Goal: Information Seeking & Learning: Learn about a topic

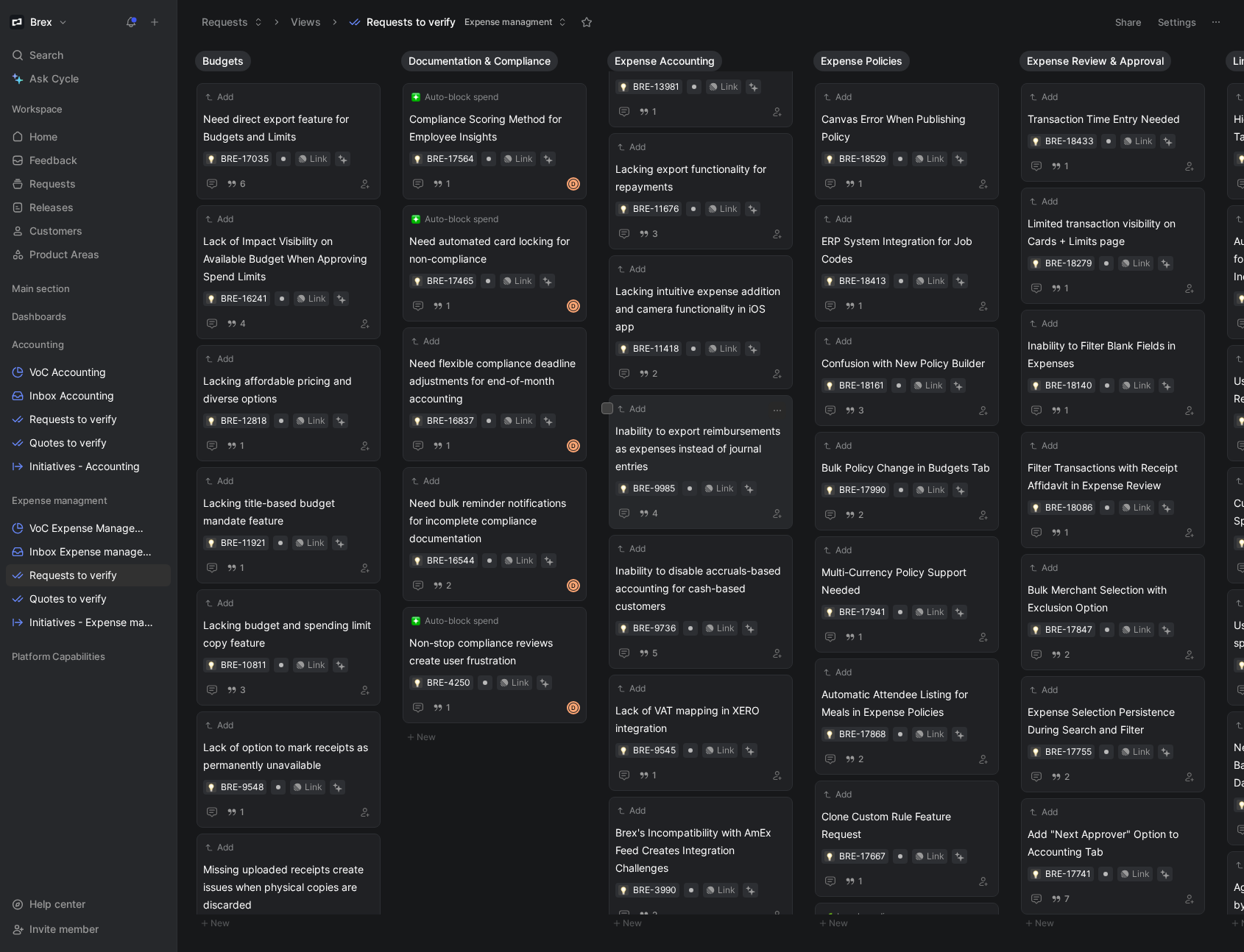
scroll to position [1463, 0]
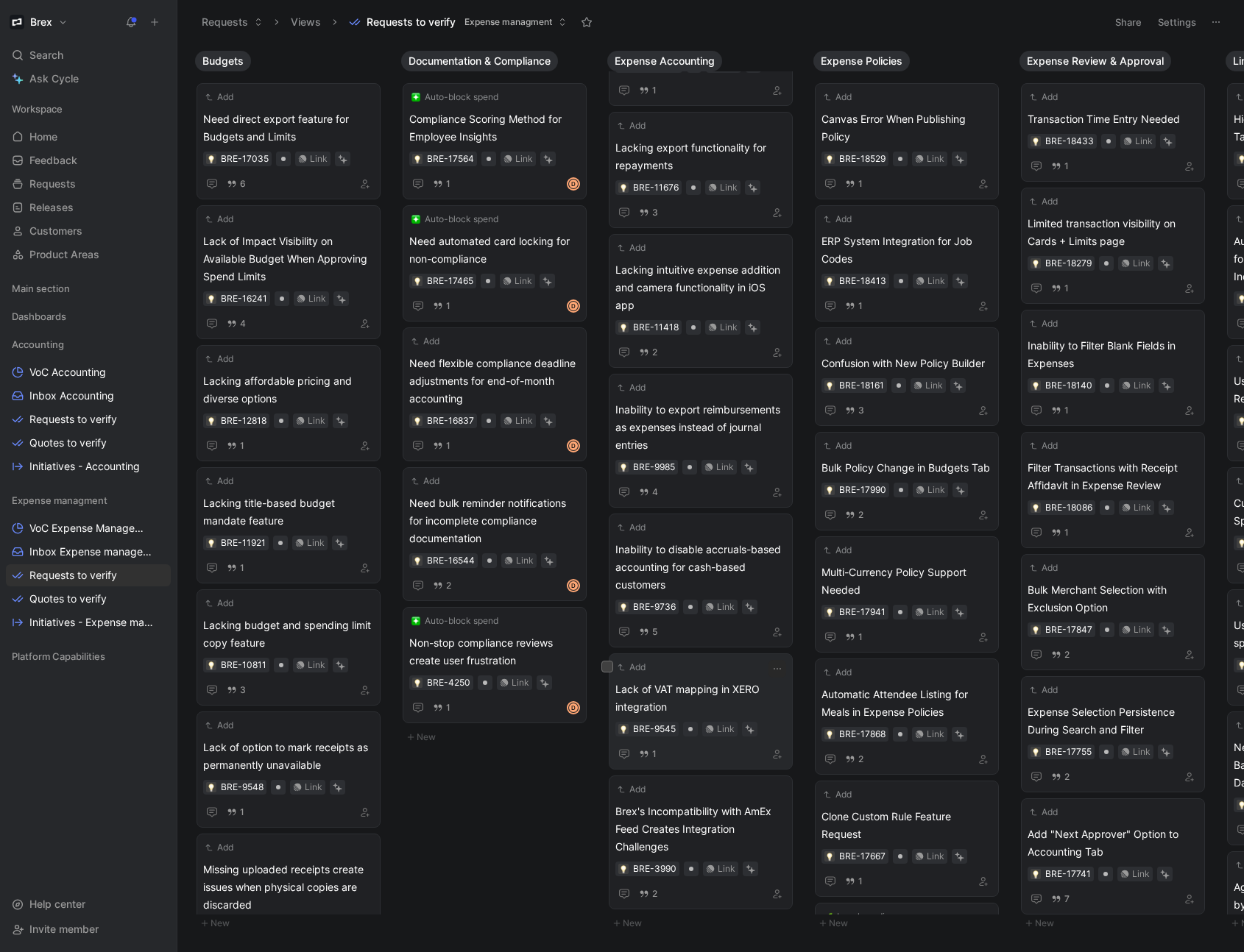
click at [714, 667] on div "Add Lack of VAT mapping in XERO integration BRE-9545 Link 1" at bounding box center [700, 711] width 171 height 103
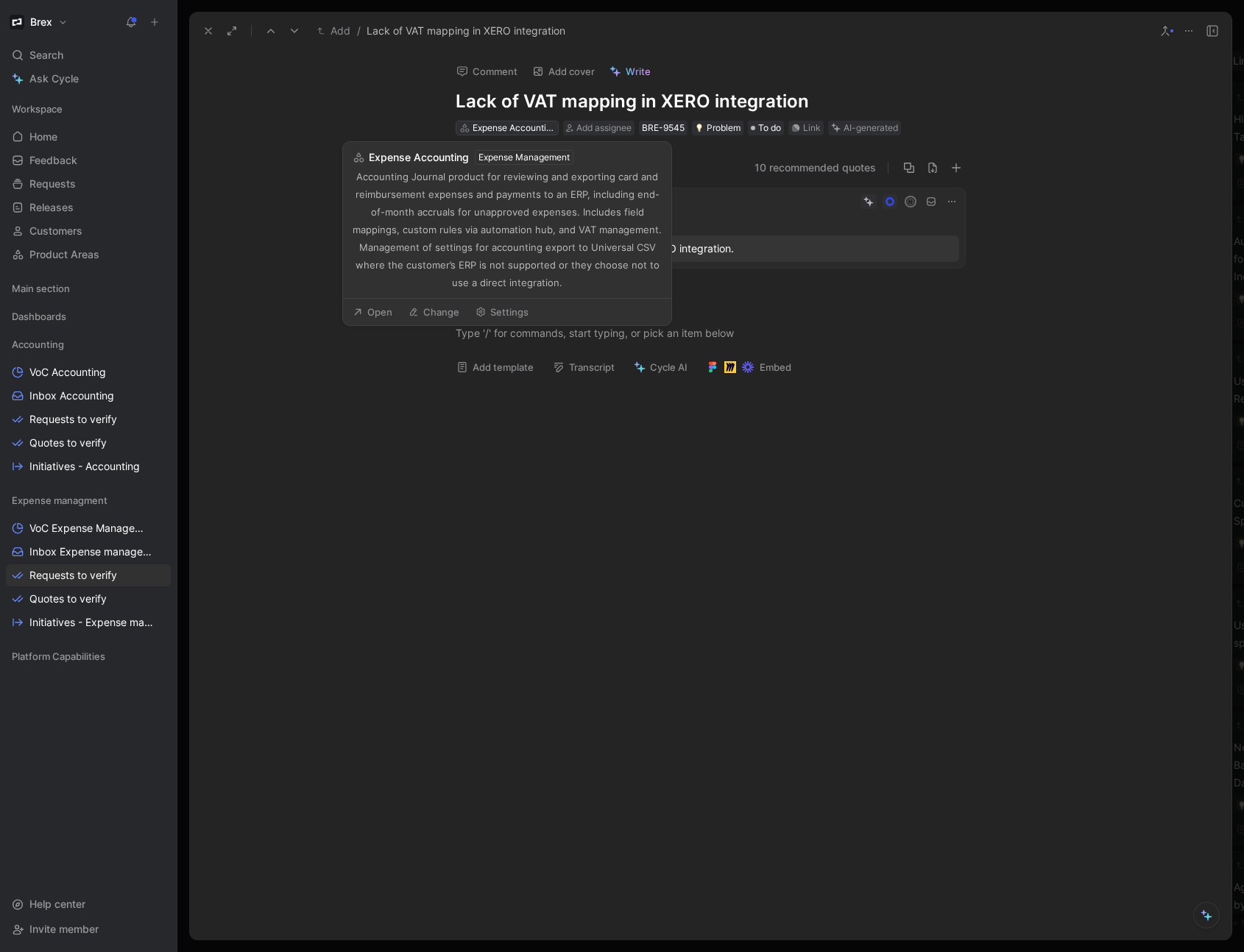
click at [521, 123] on div "Expense Accounting" at bounding box center [514, 128] width 82 height 15
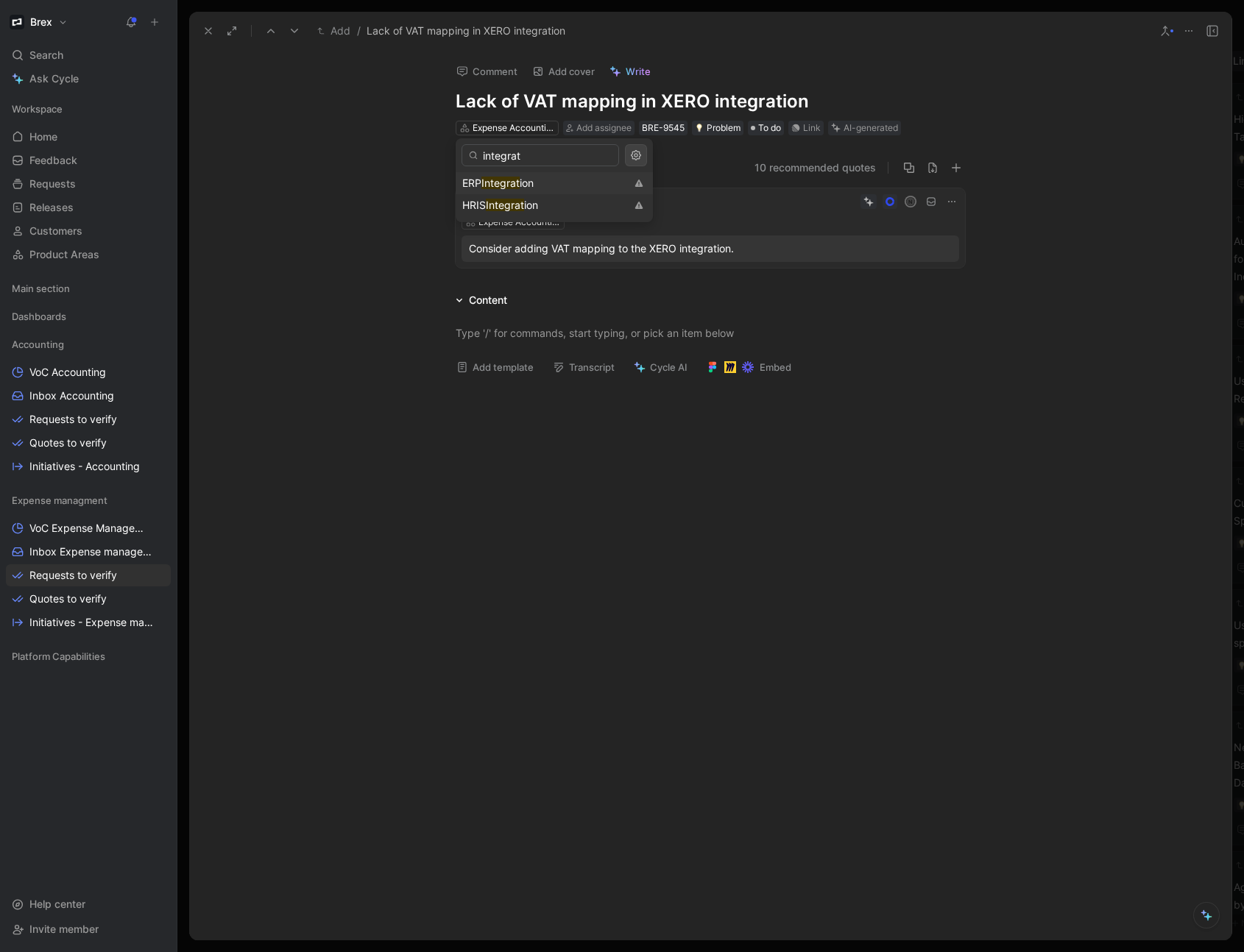
type input "integrat"
click at [546, 183] on div "ERP Integrat ion" at bounding box center [544, 183] width 163 height 18
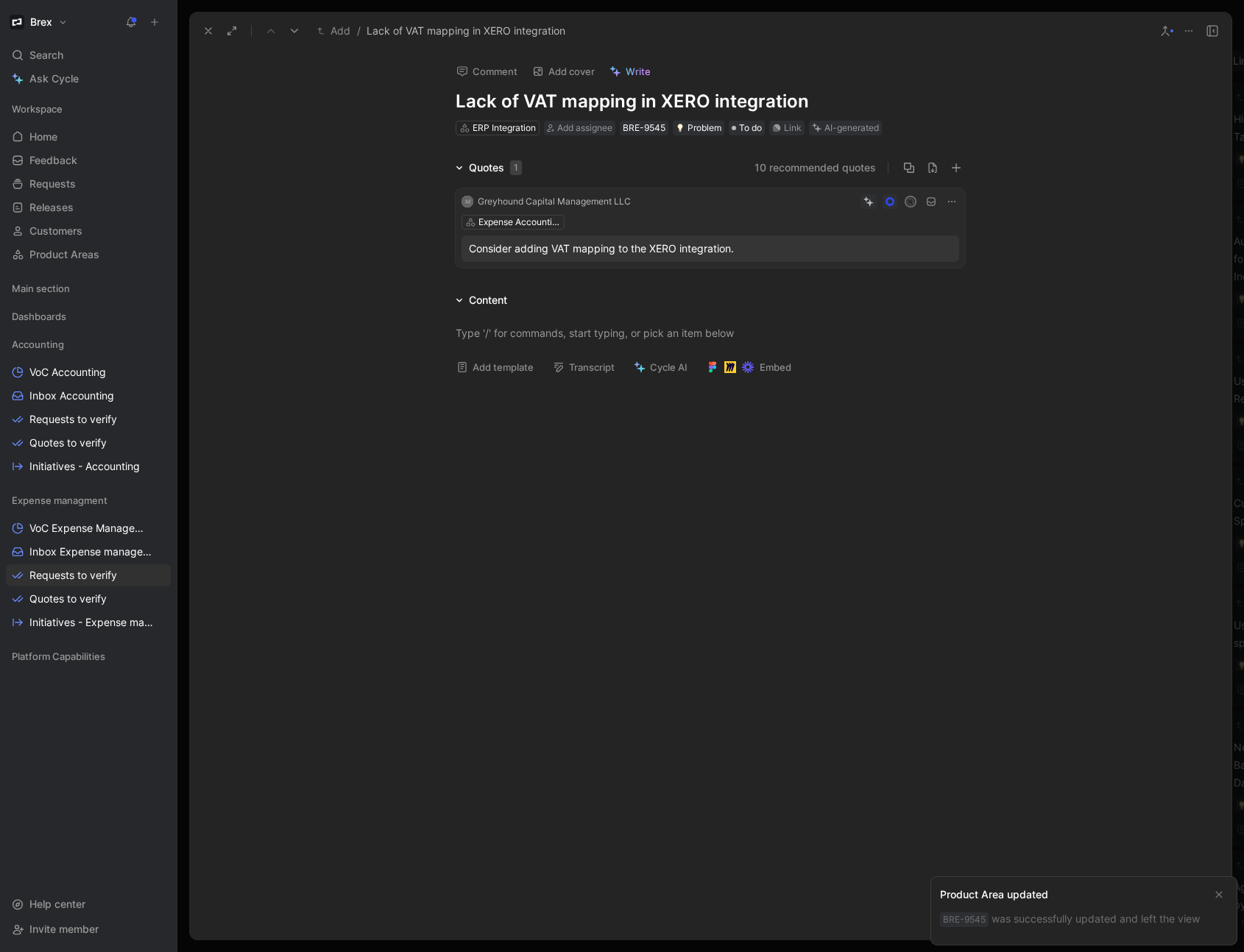
scroll to position [1340, 0]
drag, startPoint x: 566, startPoint y: 103, endPoint x: 651, endPoint y: 97, distance: 85.2
click at [653, 97] on h1 "Lack of VAT mapping in XERO integration" at bounding box center [710, 101] width 509 height 23
click at [824, 105] on button "Verify" at bounding box center [820, 104] width 51 height 21
click at [211, 28] on use at bounding box center [208, 31] width 6 height 6
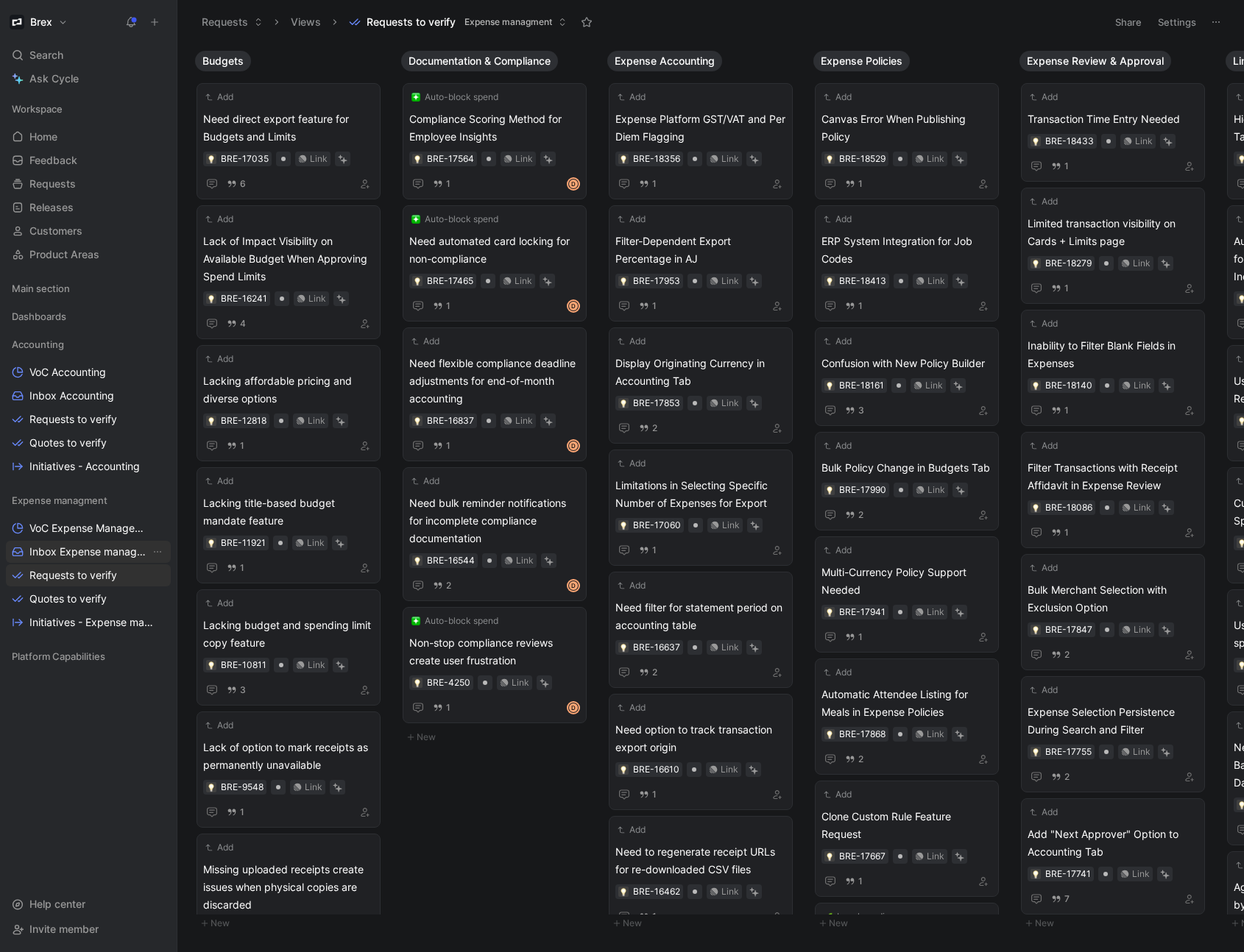
click at [90, 551] on span "Inbox Expense management" at bounding box center [89, 552] width 121 height 15
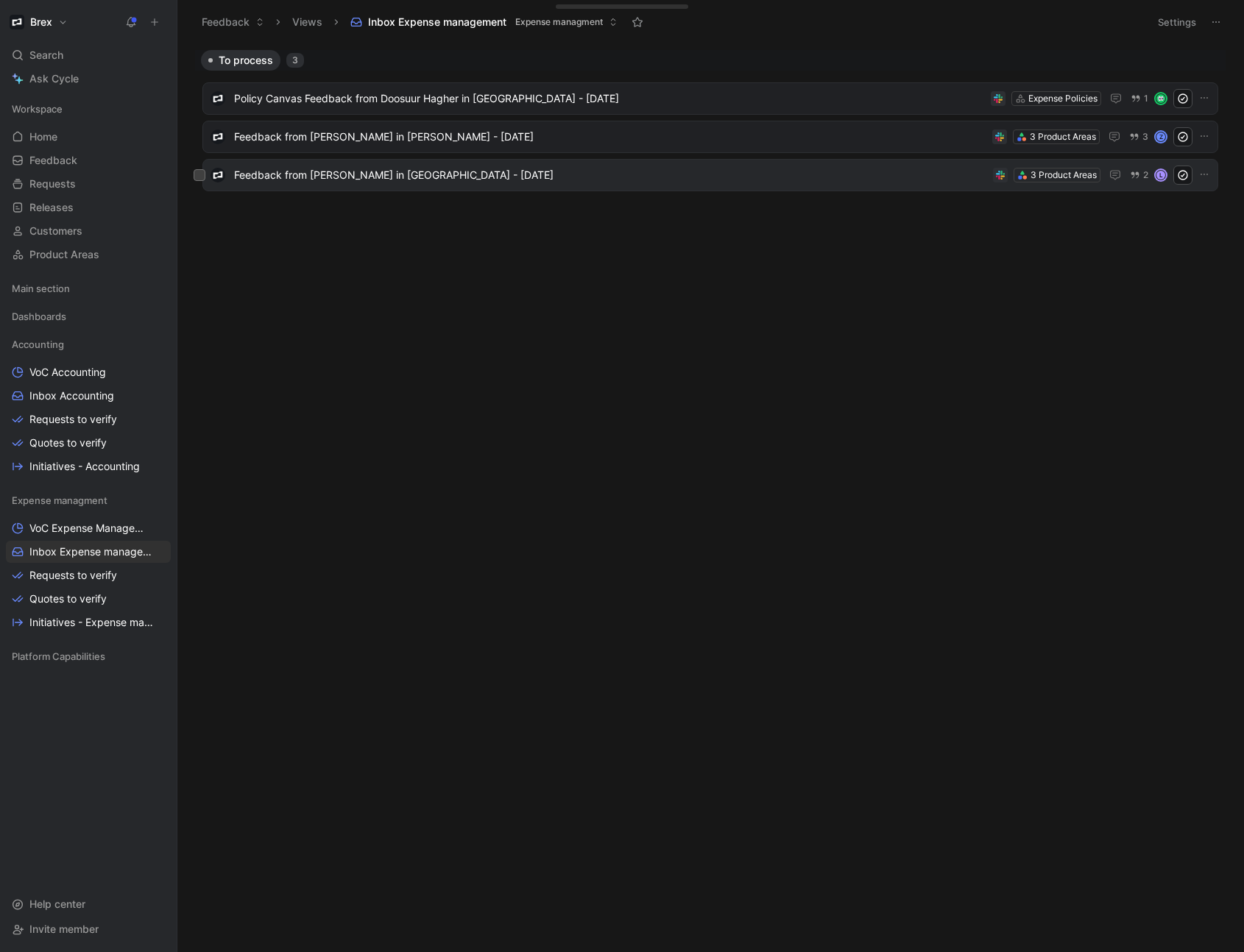
click at [544, 176] on span "Feedback from [PERSON_NAME] in [GEOGRAPHIC_DATA] - [DATE]" at bounding box center [610, 174] width 753 height 18
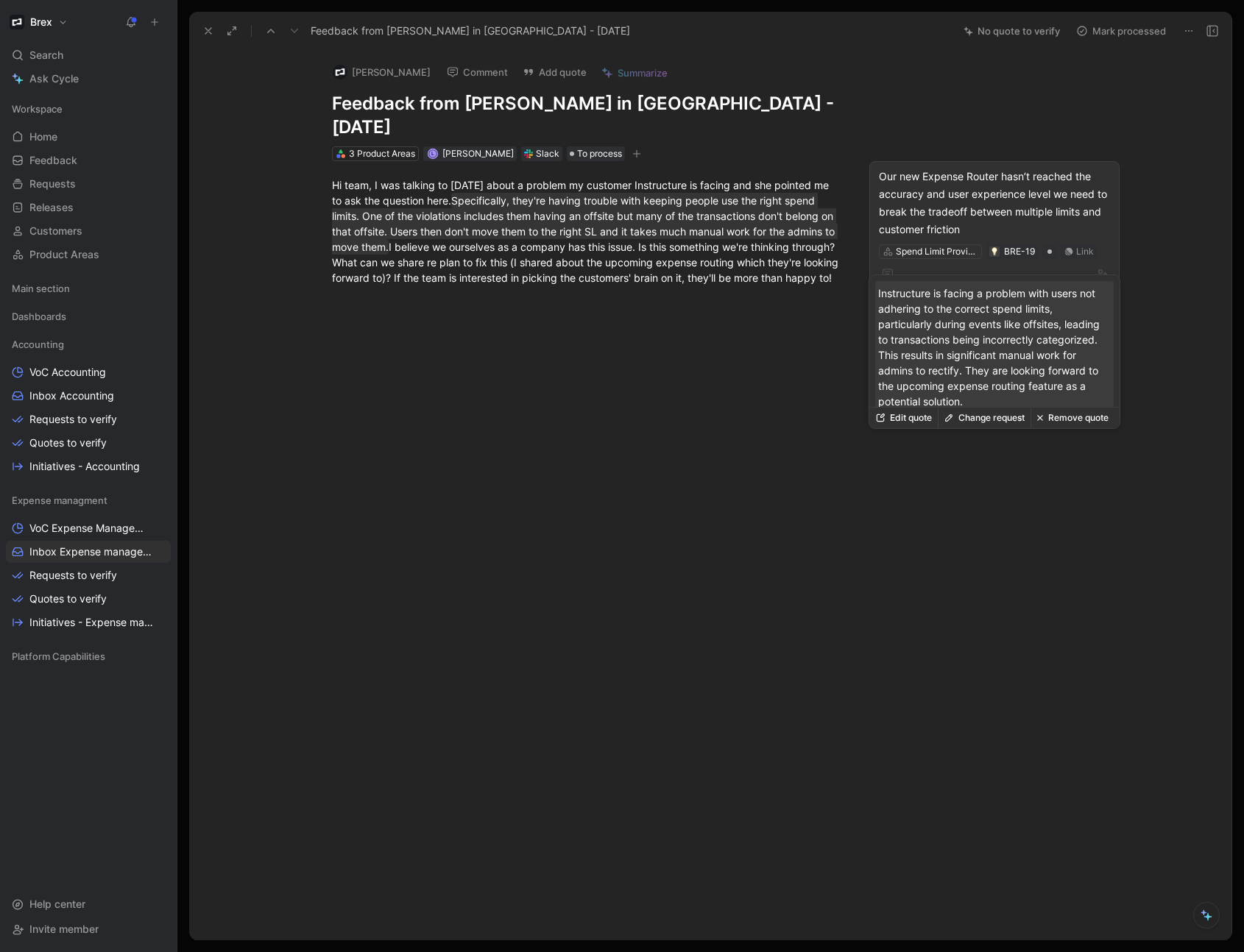
click at [999, 187] on div "Our new Expense Router hasn’t reached the accuracy and user experience level we…" at bounding box center [994, 202] width 231 height 70
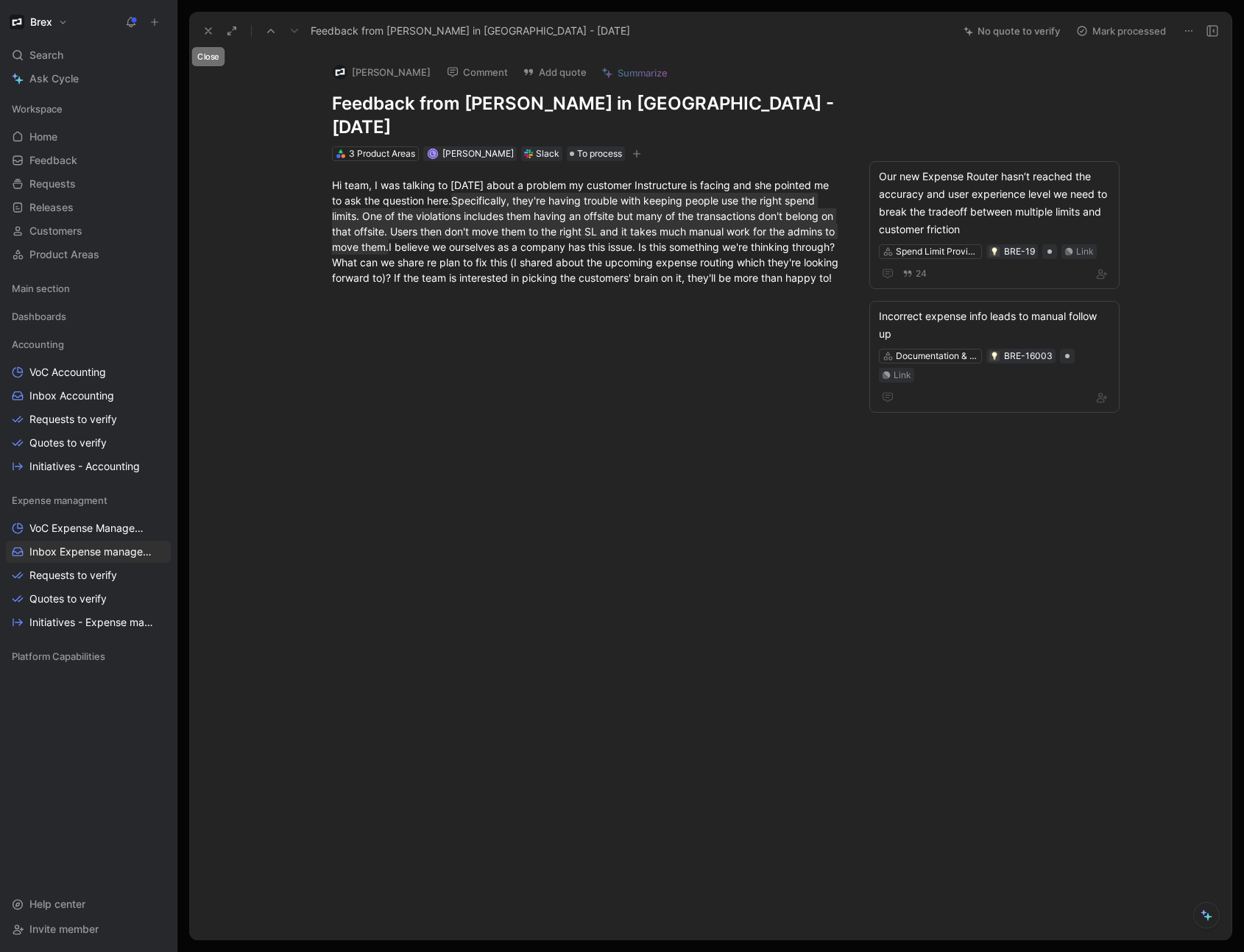
click at [211, 37] on button at bounding box center [208, 31] width 21 height 21
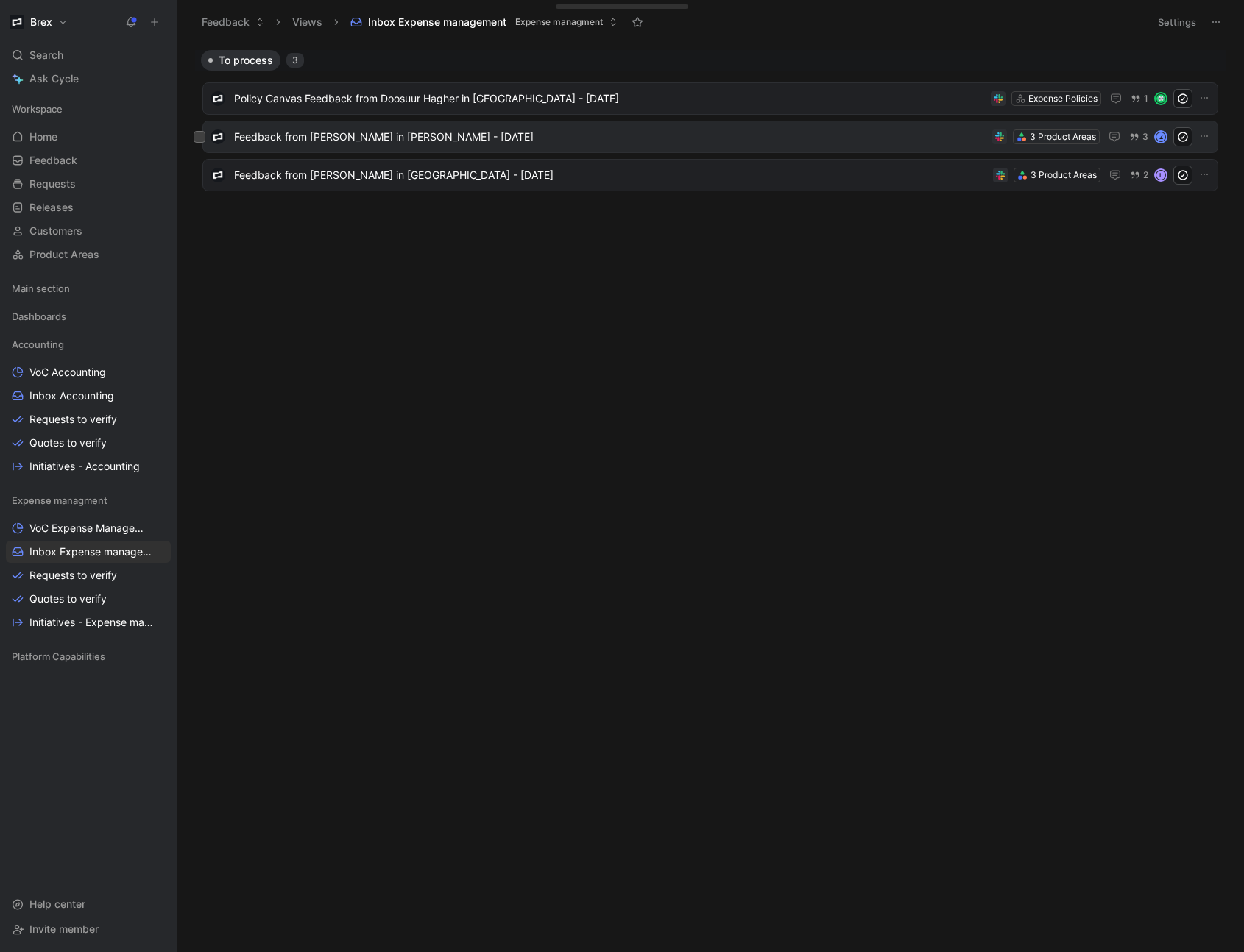
click at [577, 137] on span "Feedback from [PERSON_NAME] in [PERSON_NAME] - [DATE]" at bounding box center [610, 137] width 752 height 18
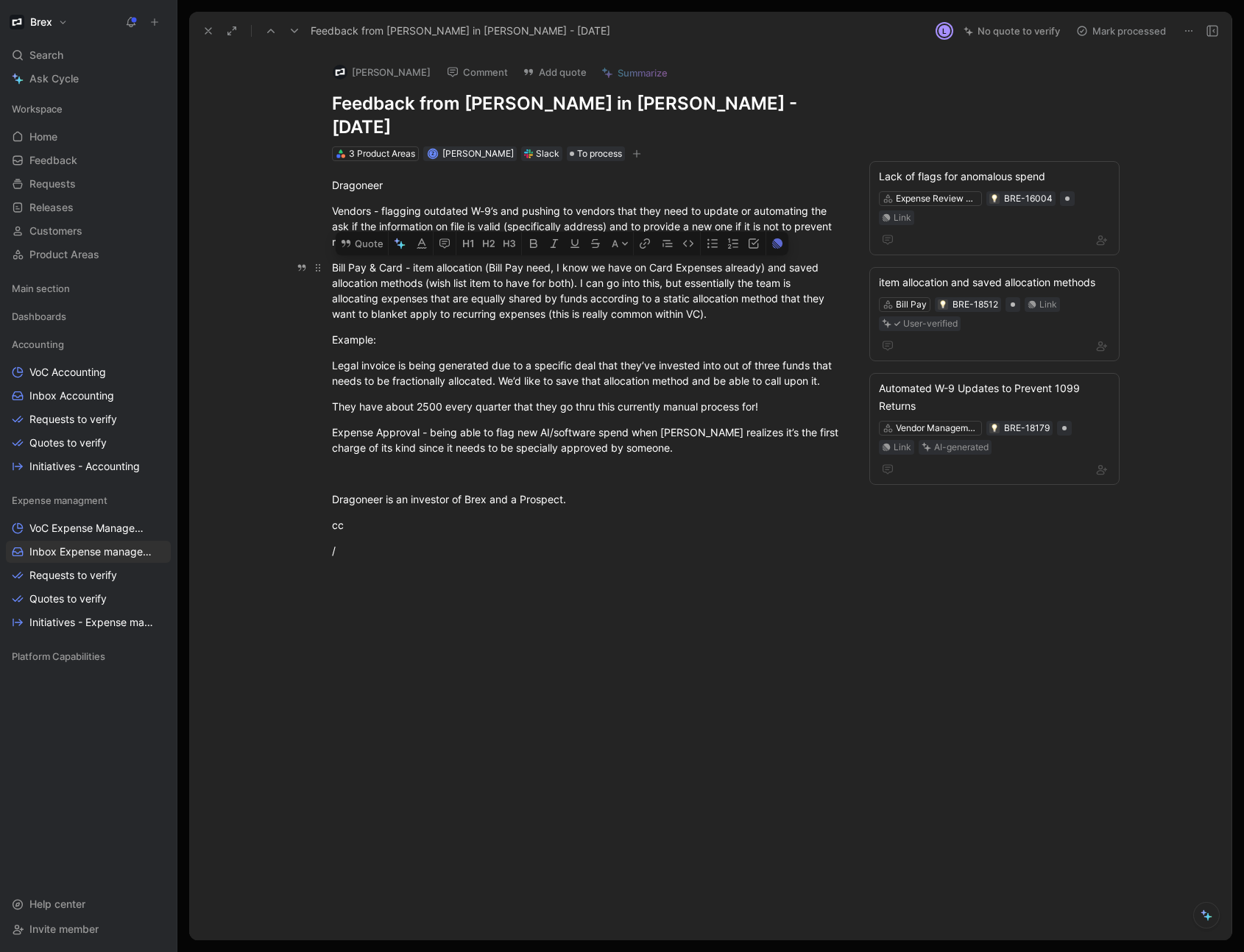
drag, startPoint x: 717, startPoint y: 290, endPoint x: 412, endPoint y: 245, distance: 308.3
click at [412, 260] on div "Bill Pay & Card - item allocation (Bill Pay need, I know we have on Card Expens…" at bounding box center [586, 290] width 509 height 62
click at [366, 231] on button "Quote" at bounding box center [362, 243] width 52 height 23
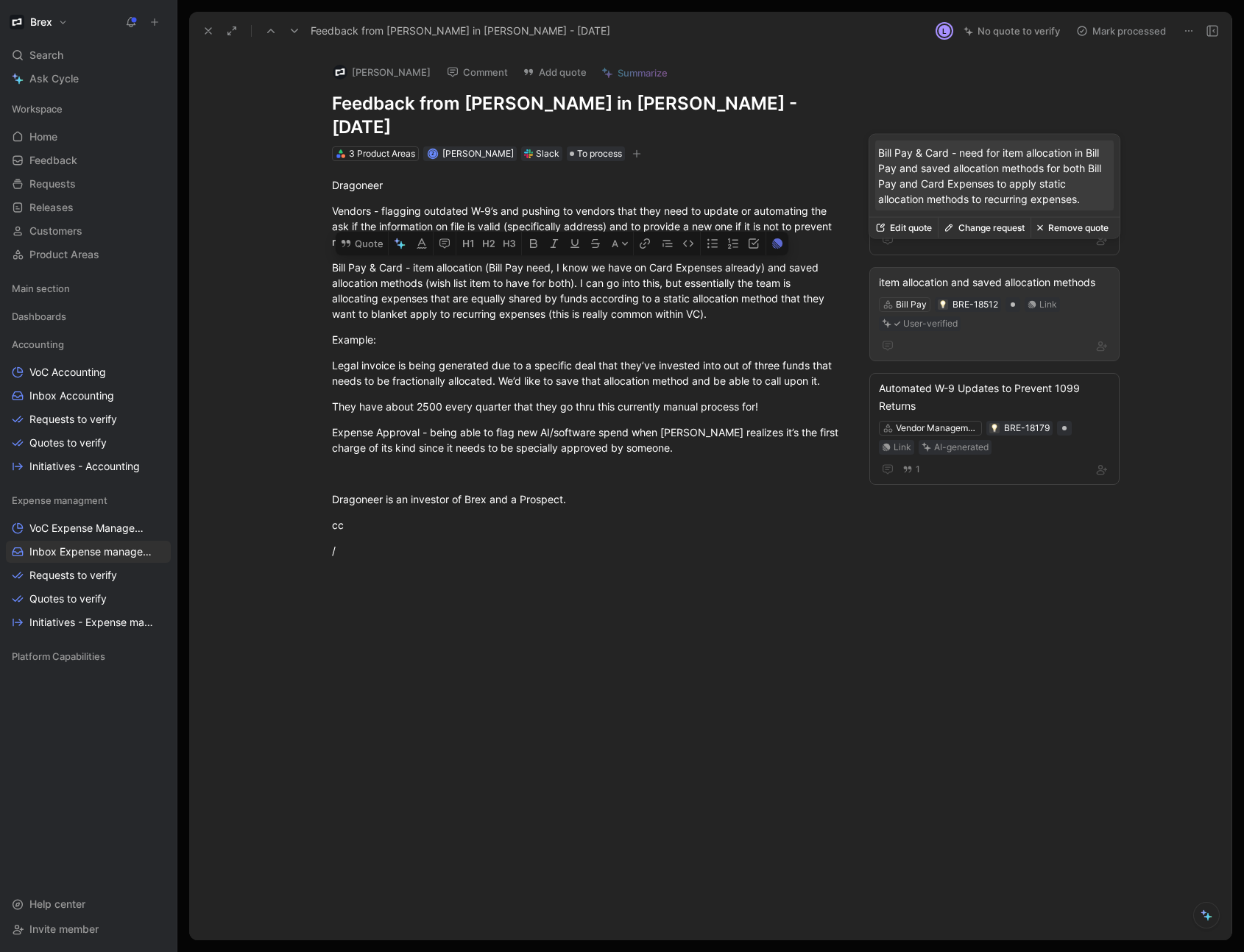
click at [1082, 300] on div "Bill Pay BRE-18512 Link User-verified" at bounding box center [995, 314] width 234 height 37
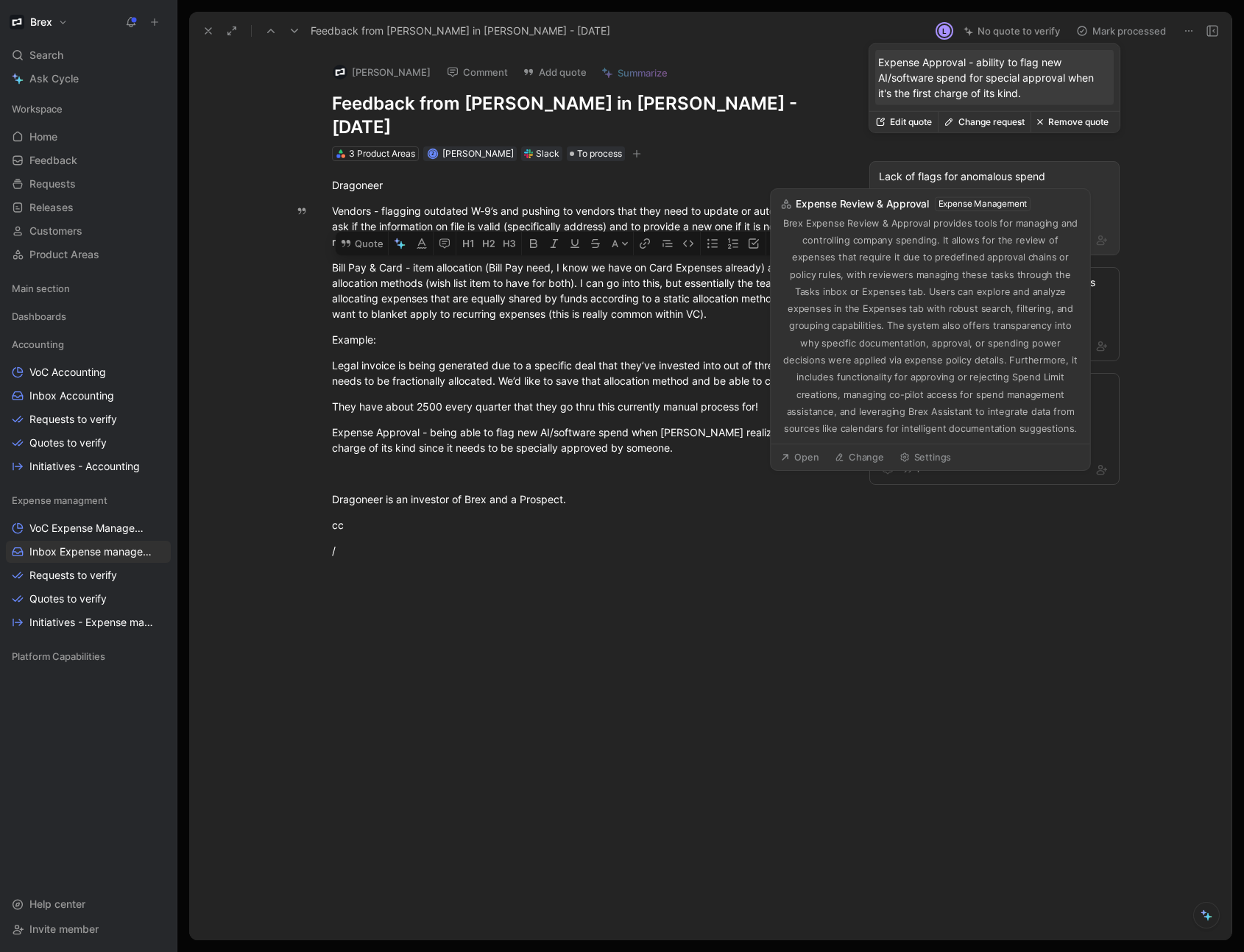
click at [943, 191] on div "Expense Review & Approval" at bounding box center [937, 199] width 82 height 15
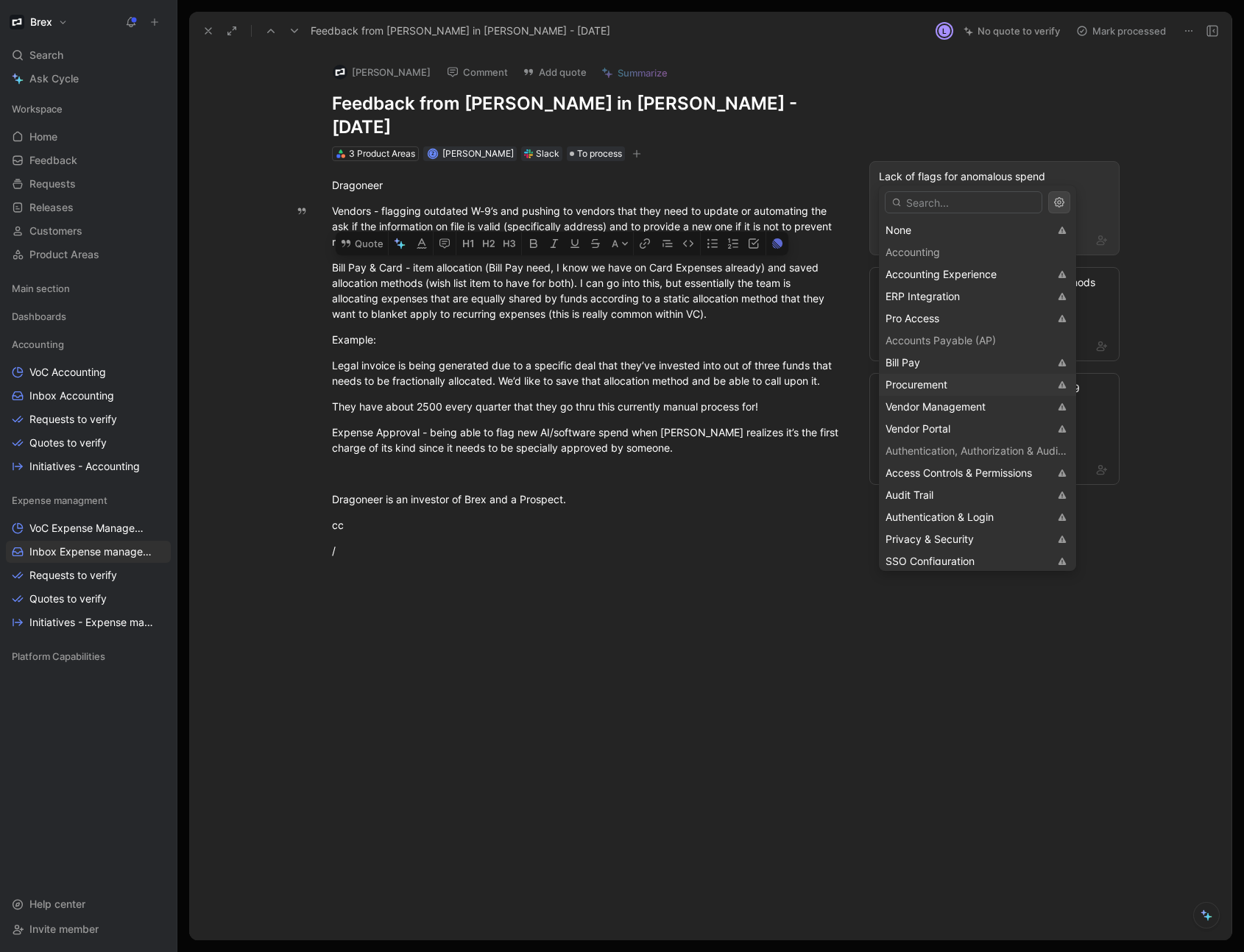
click at [949, 382] on div "Procurement" at bounding box center [967, 384] width 163 height 18
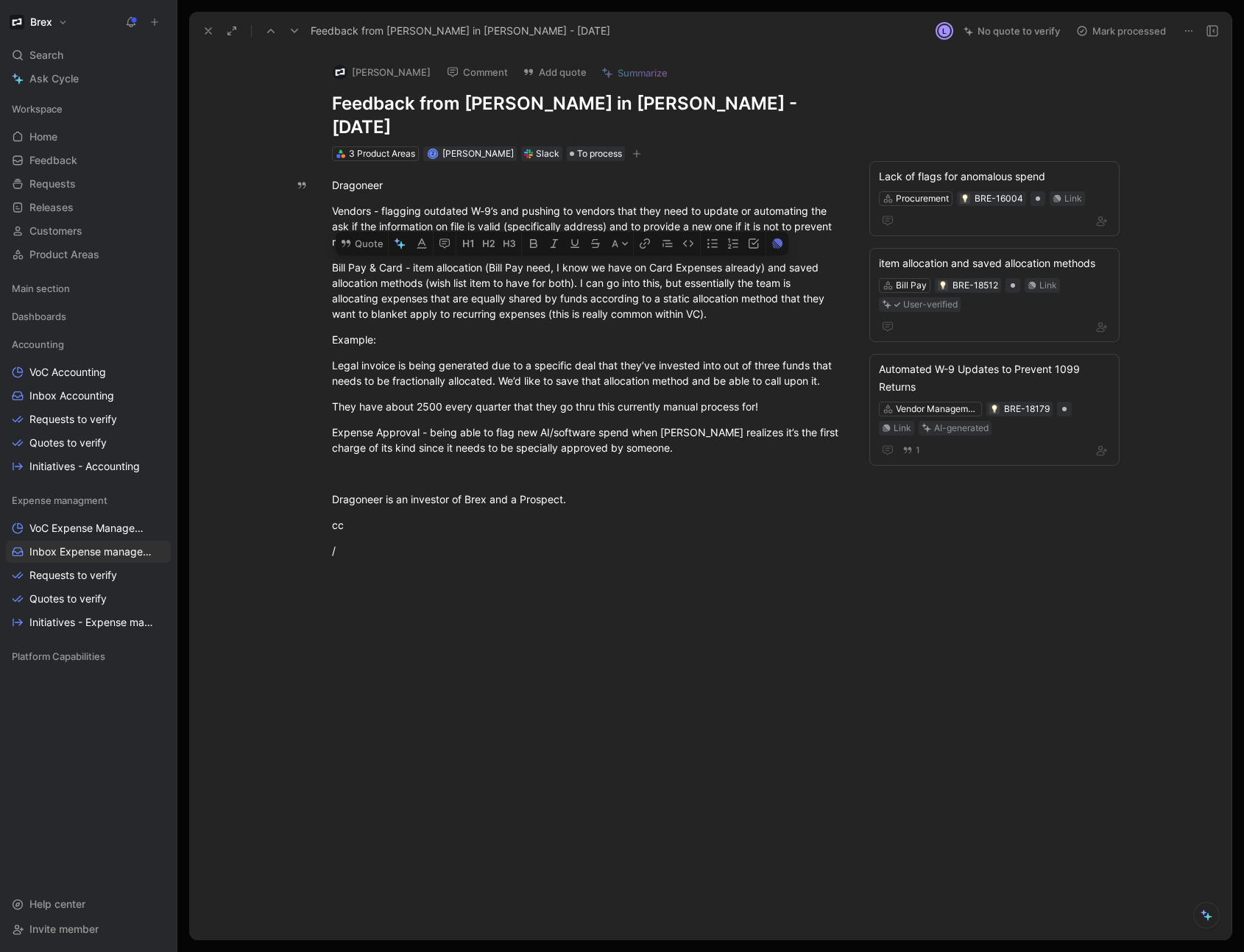
click at [1146, 33] on button "Mark processed" at bounding box center [1121, 31] width 103 height 21
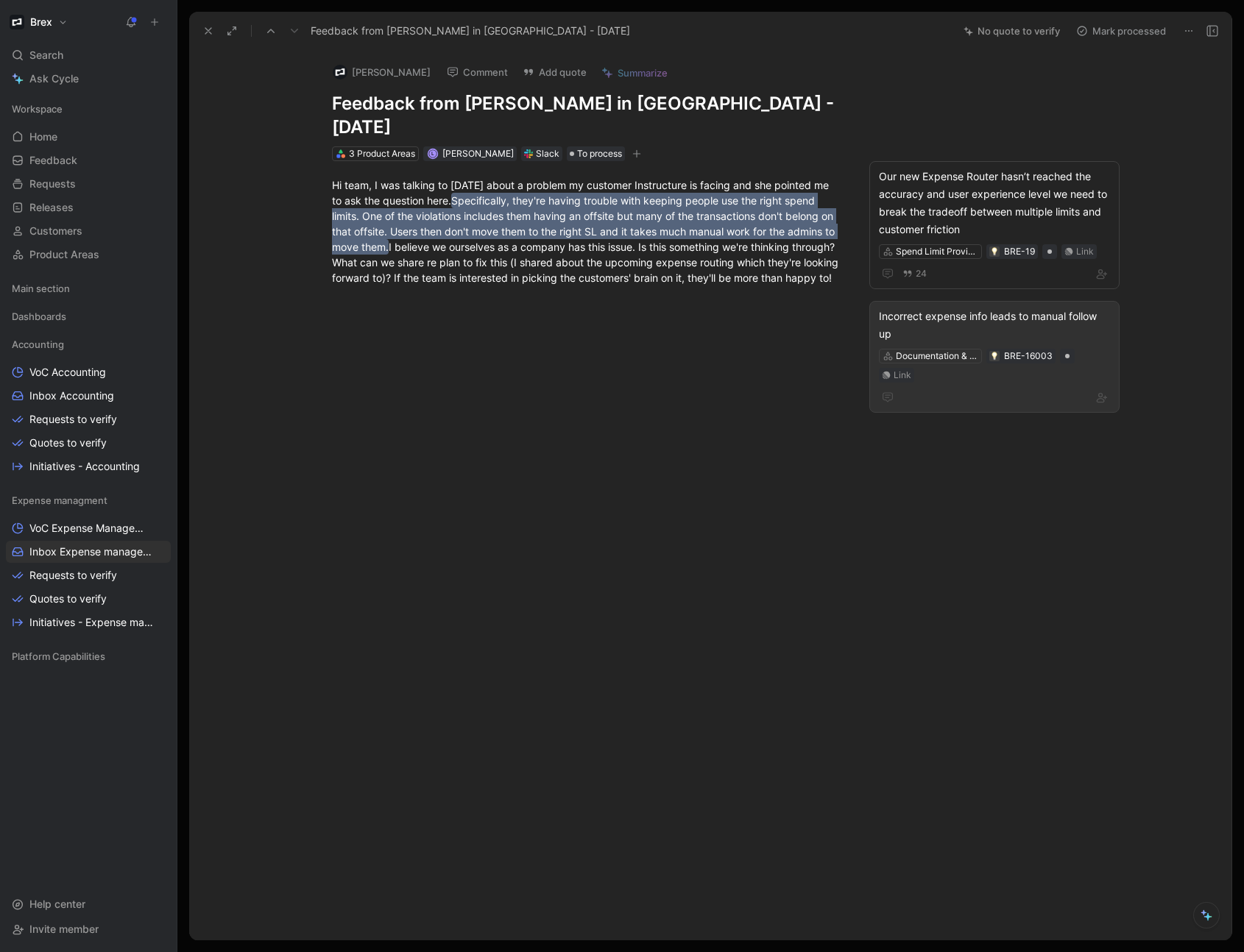
click at [937, 307] on div "Incorrect expense info leads to manual follow up" at bounding box center [994, 325] width 231 height 36
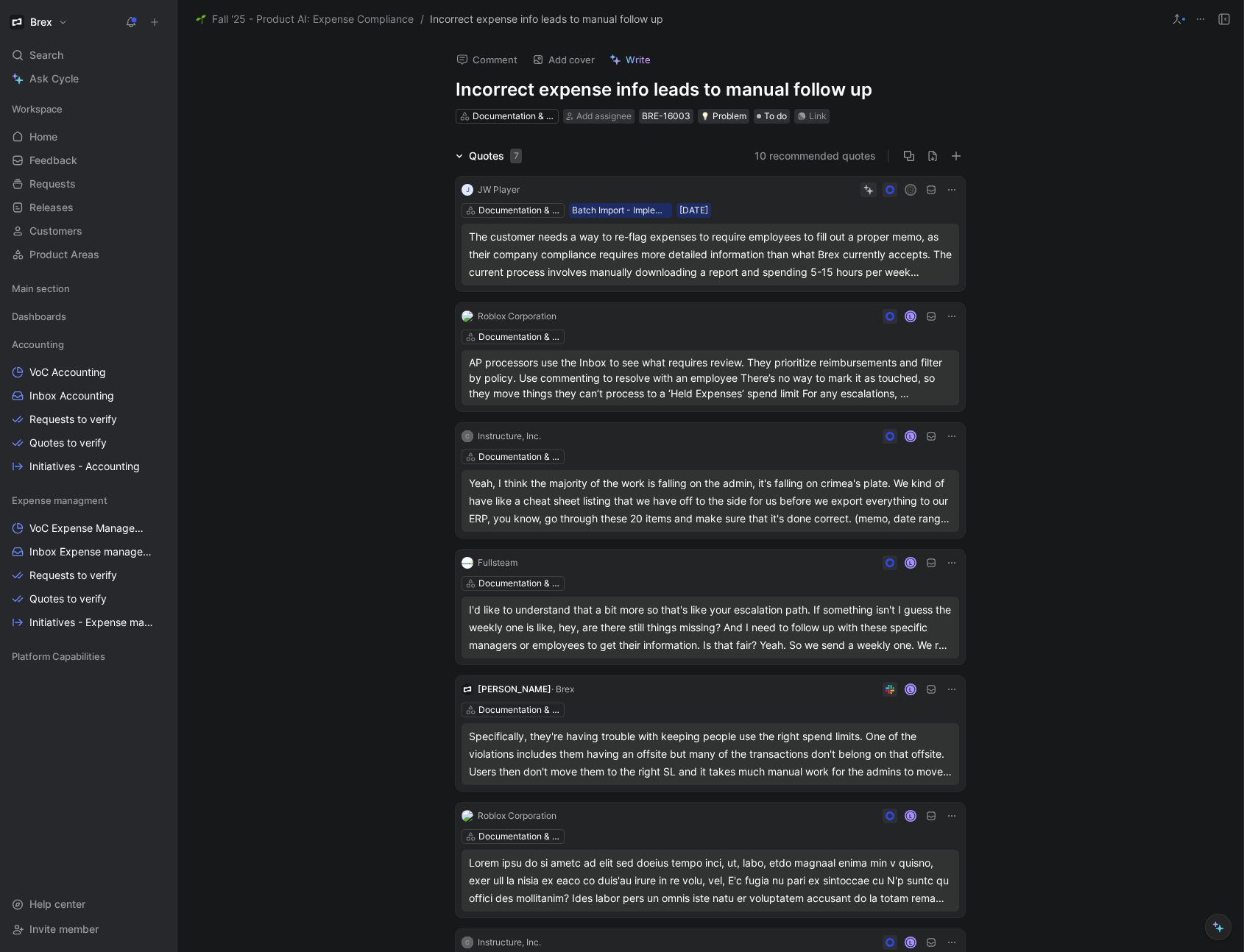
click at [1198, 22] on icon at bounding box center [1200, 19] width 12 height 12
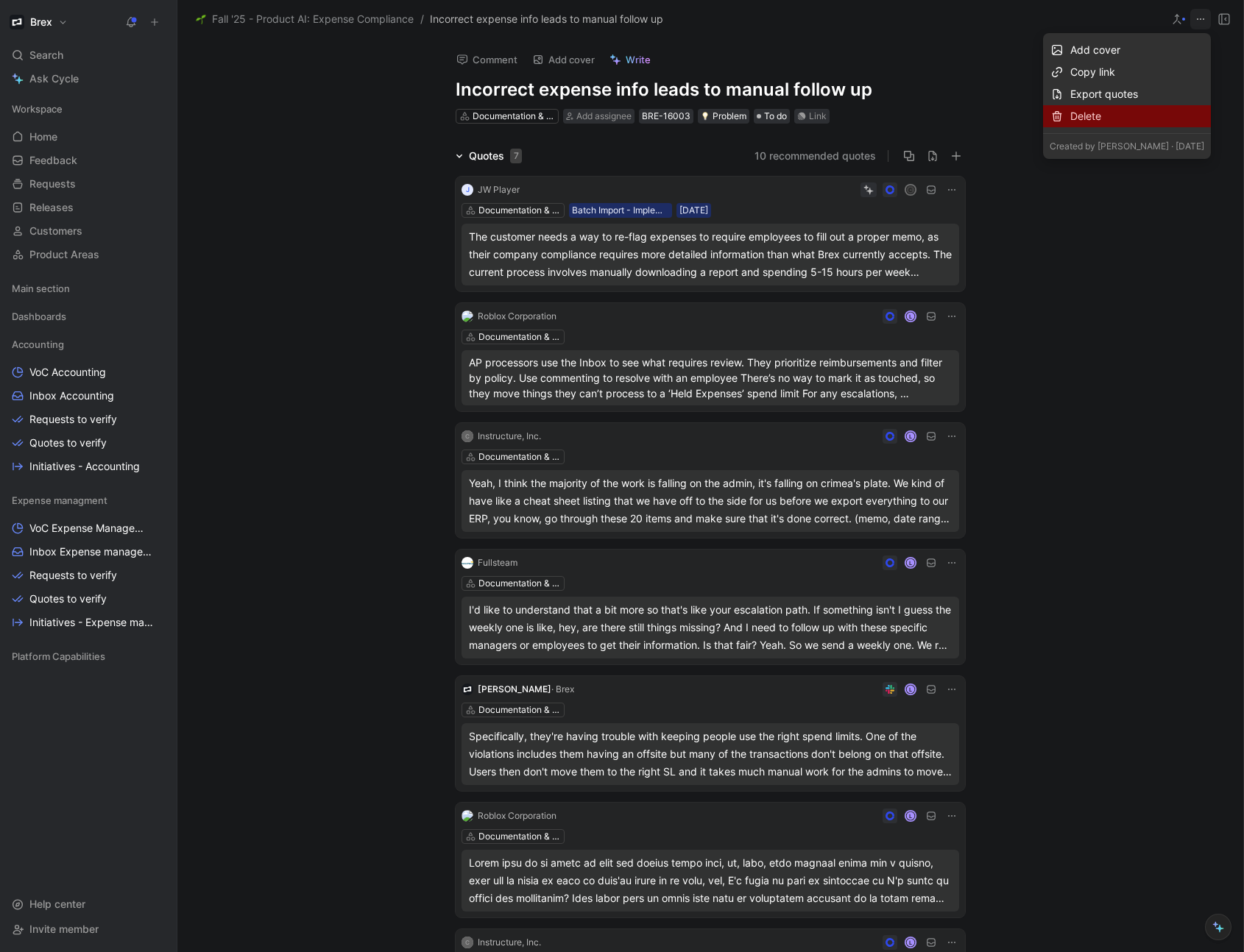
click at [1110, 114] on div "Delete" at bounding box center [1136, 116] width 134 height 18
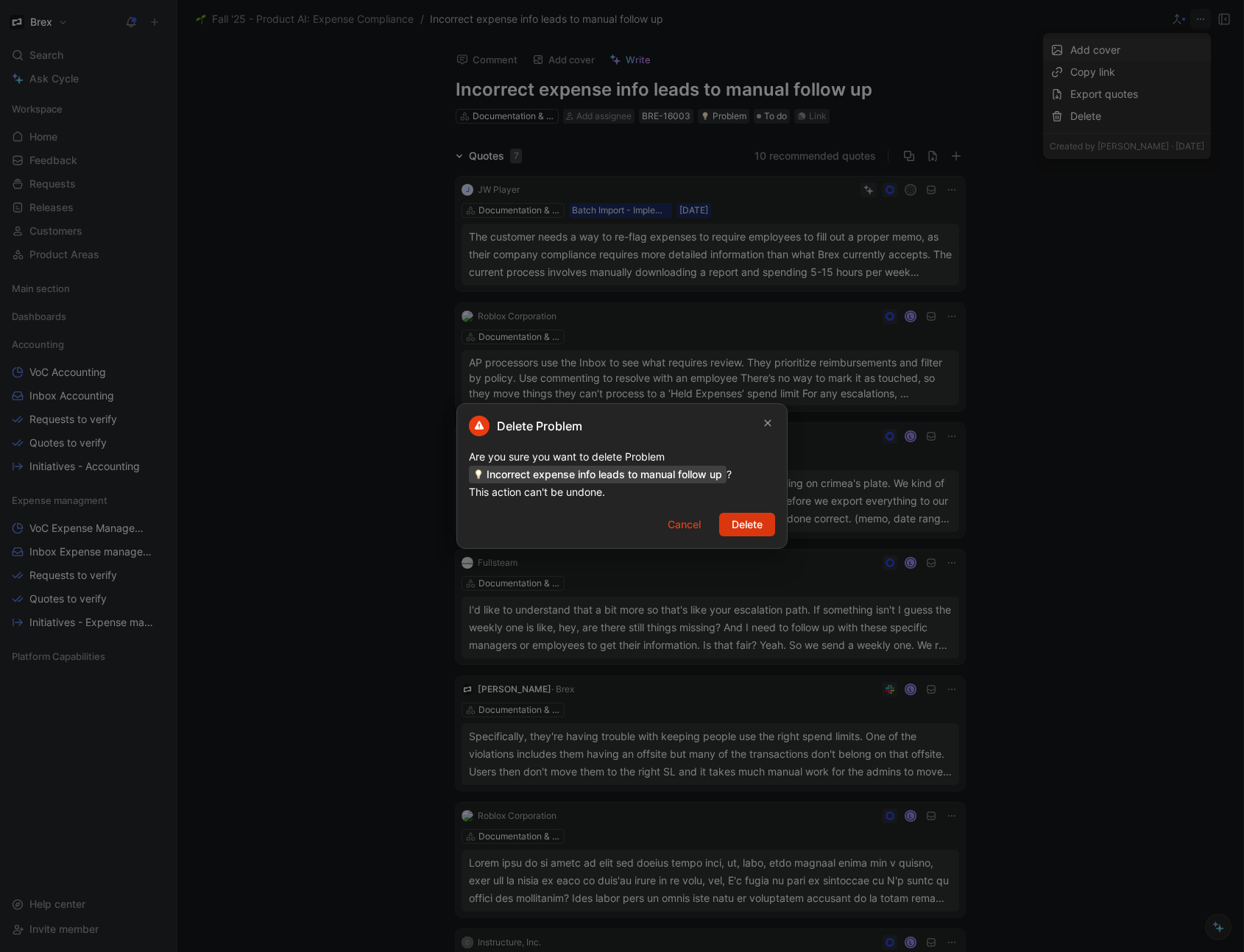
click at [735, 518] on span "Delete" at bounding box center [746, 524] width 31 height 18
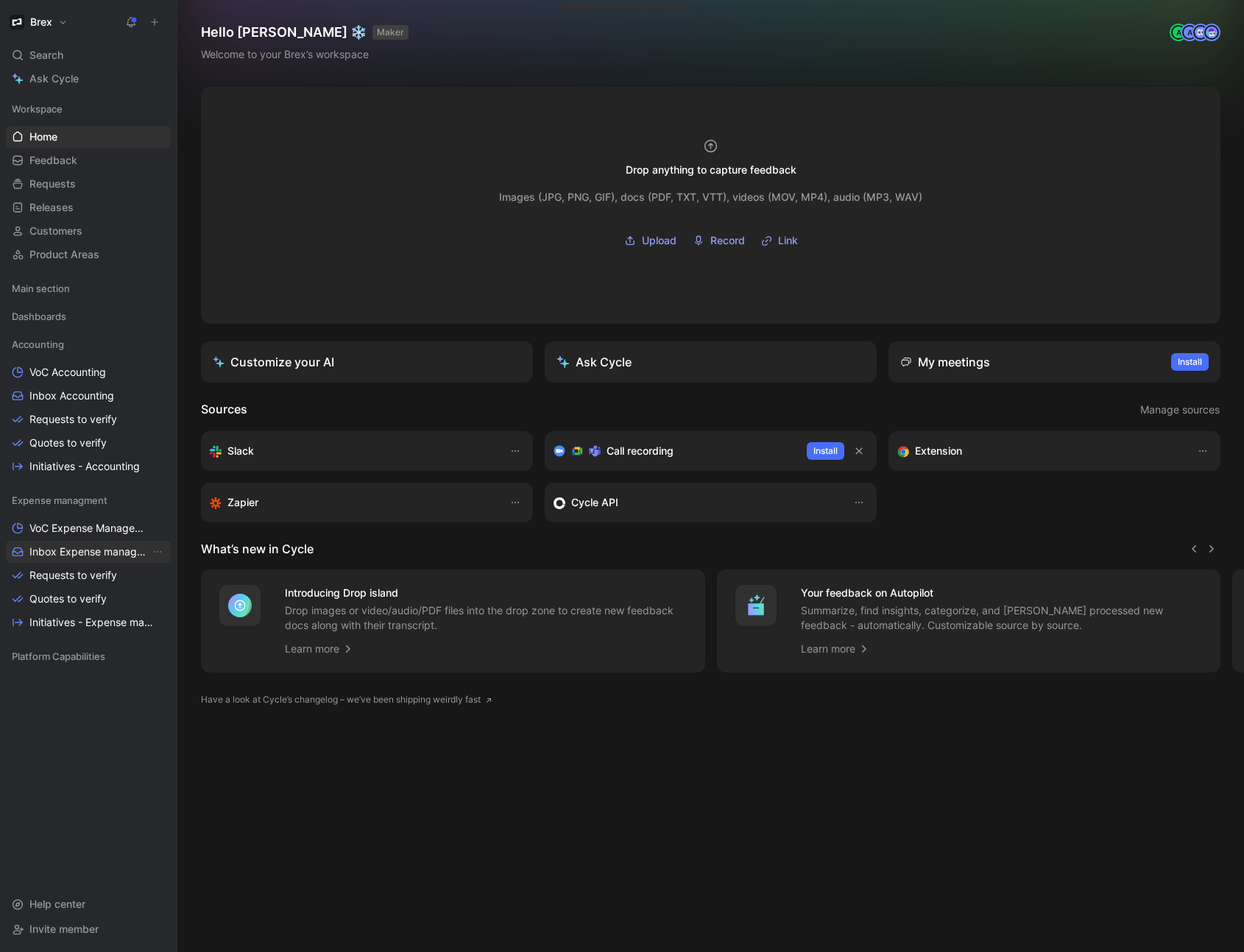
click at [59, 553] on span "Inbox Expense management" at bounding box center [89, 552] width 121 height 15
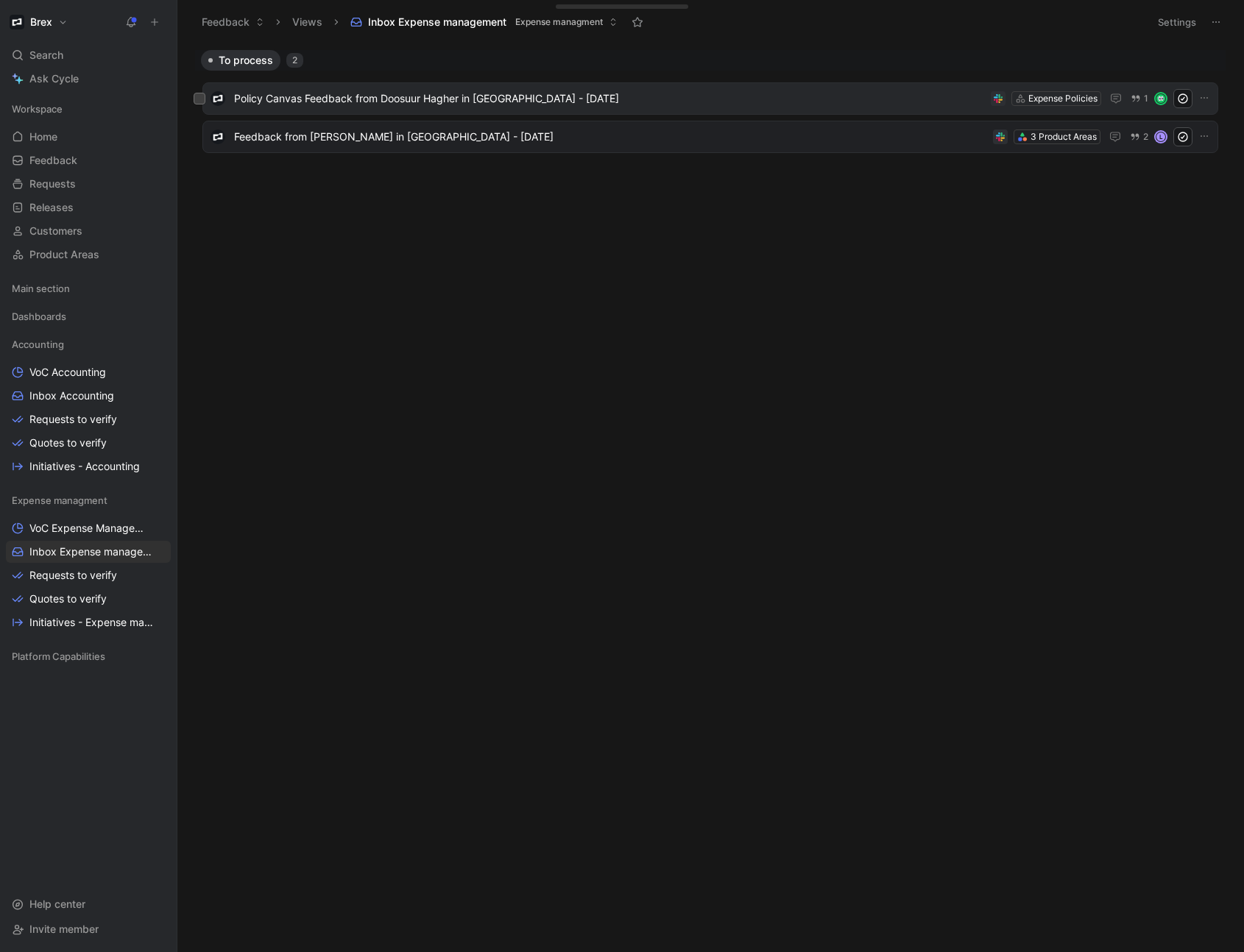
click at [549, 99] on span "Policy Canvas Feedback from Doosuur Hagher in [GEOGRAPHIC_DATA] - [DATE]" at bounding box center [609, 98] width 751 height 18
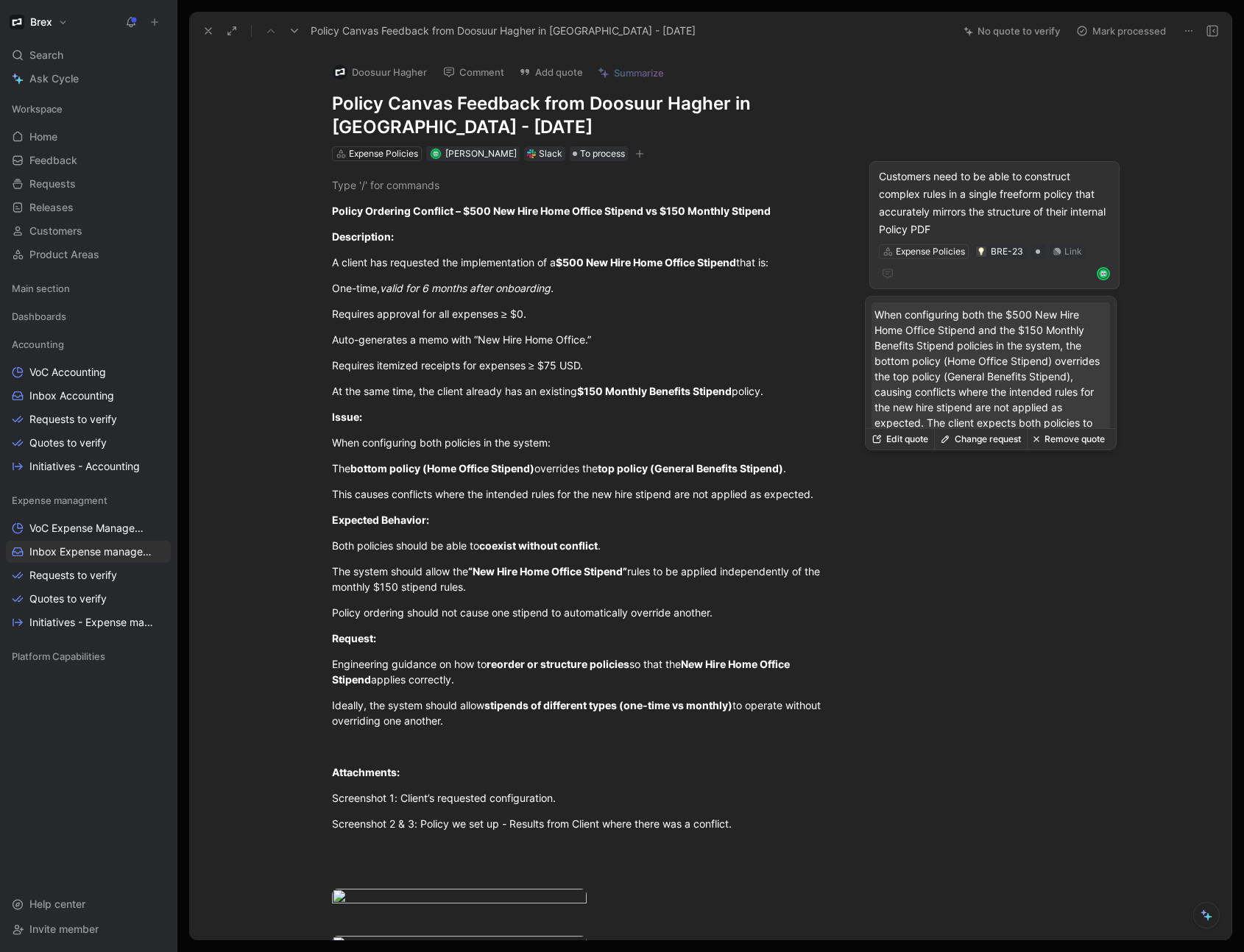
click at [982, 206] on div "Customers need to be able to construct complex rules in a single freeform polic…" at bounding box center [994, 202] width 231 height 70
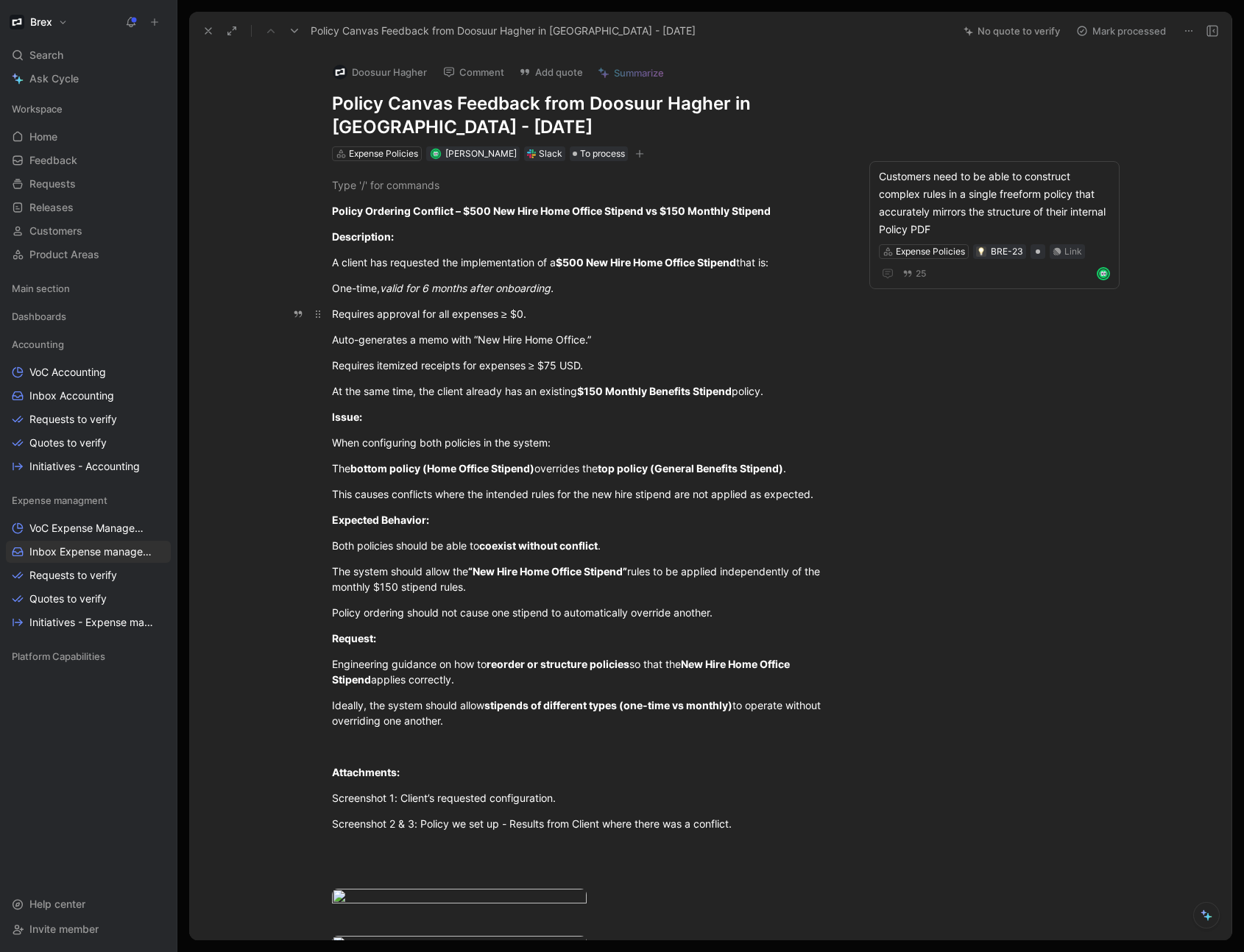
click at [580, 320] on div "Requires approval for all expenses ≥ $0." at bounding box center [586, 314] width 509 height 15
click at [1150, 29] on button "Mark processed" at bounding box center [1121, 31] width 103 height 21
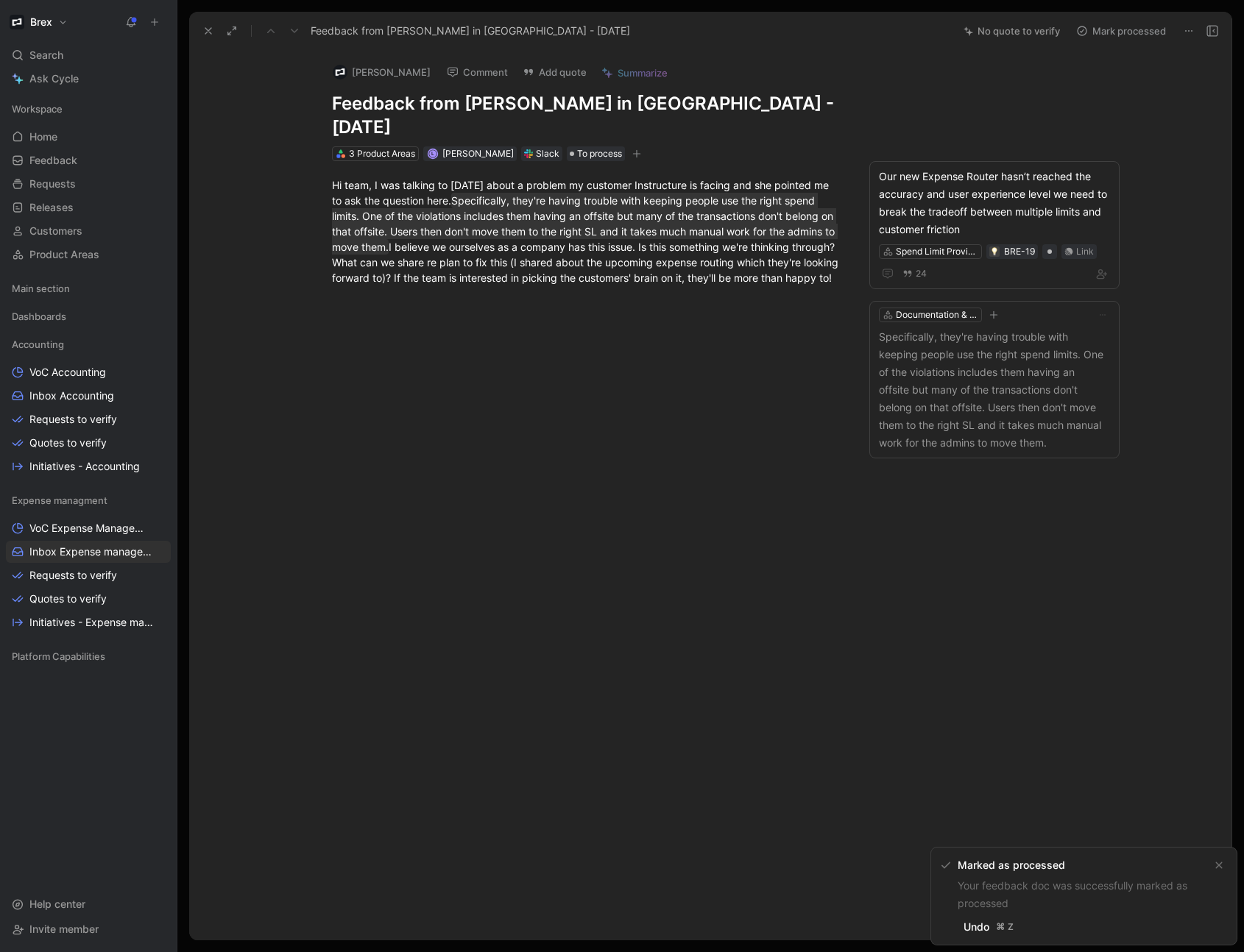
click at [210, 33] on use at bounding box center [208, 31] width 6 height 6
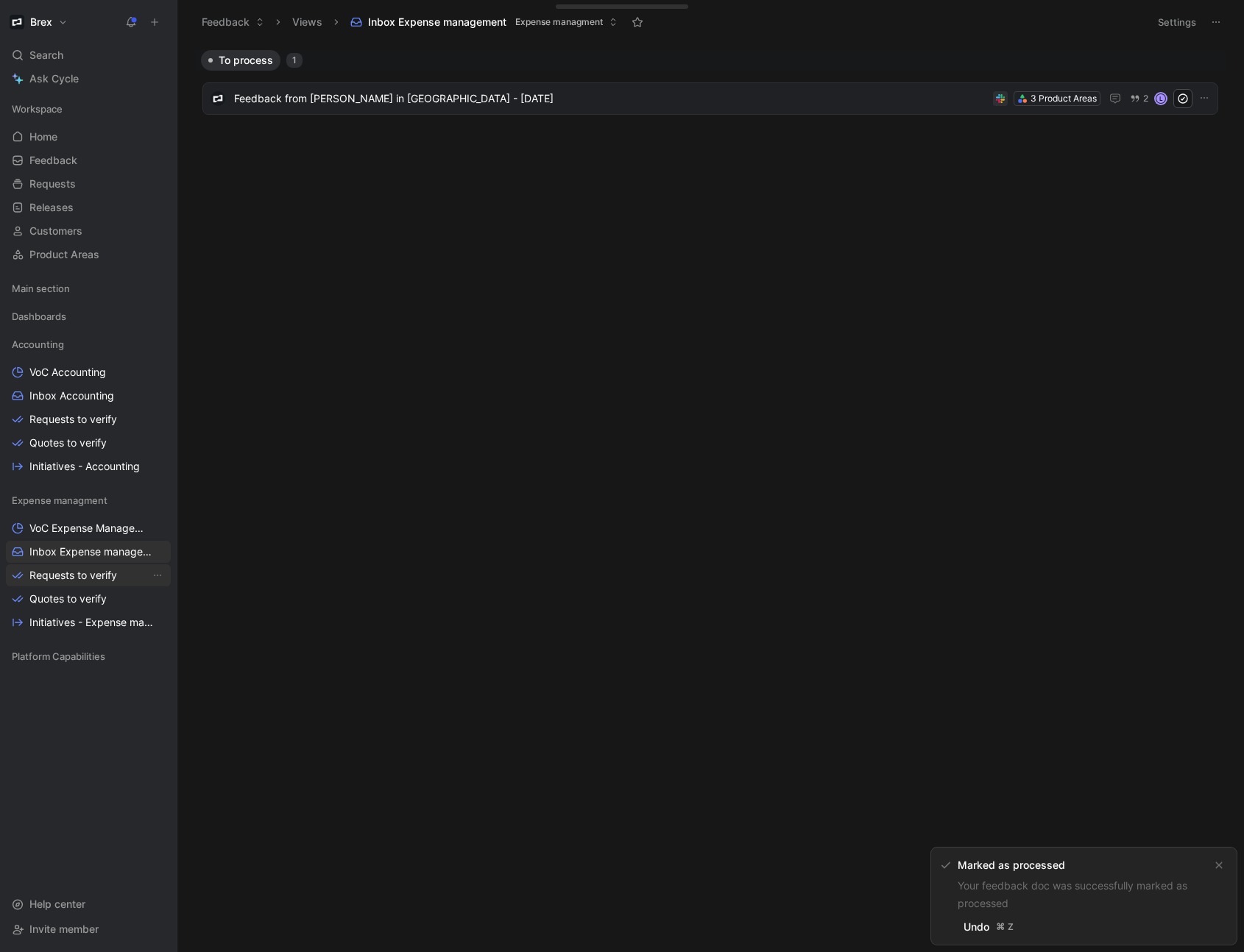
click at [79, 578] on span "Requests to verify" at bounding box center [72, 575] width 87 height 15
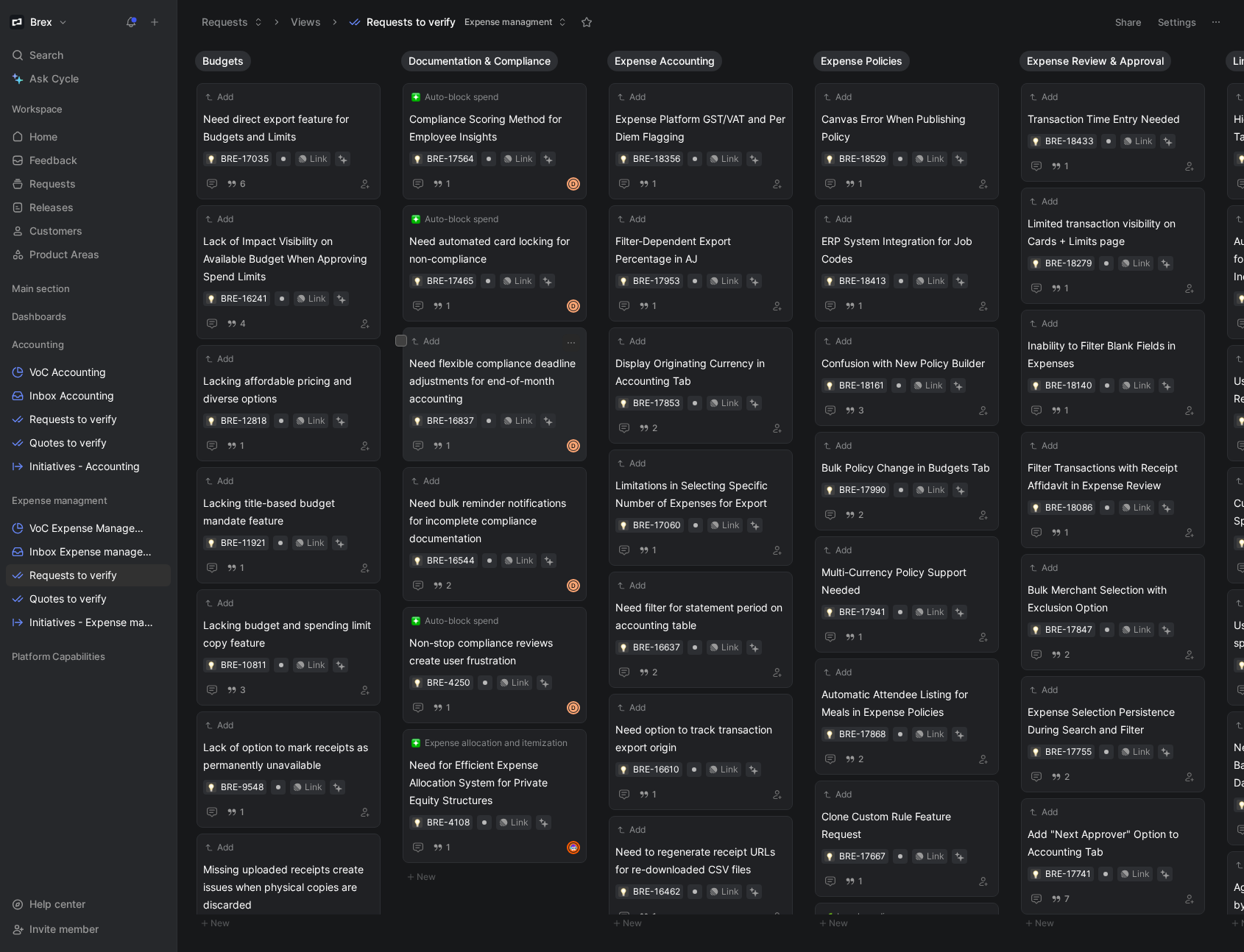
click at [548, 379] on span "Need flexible compliance deadline adjustments for end-of-month accounting" at bounding box center [494, 380] width 171 height 53
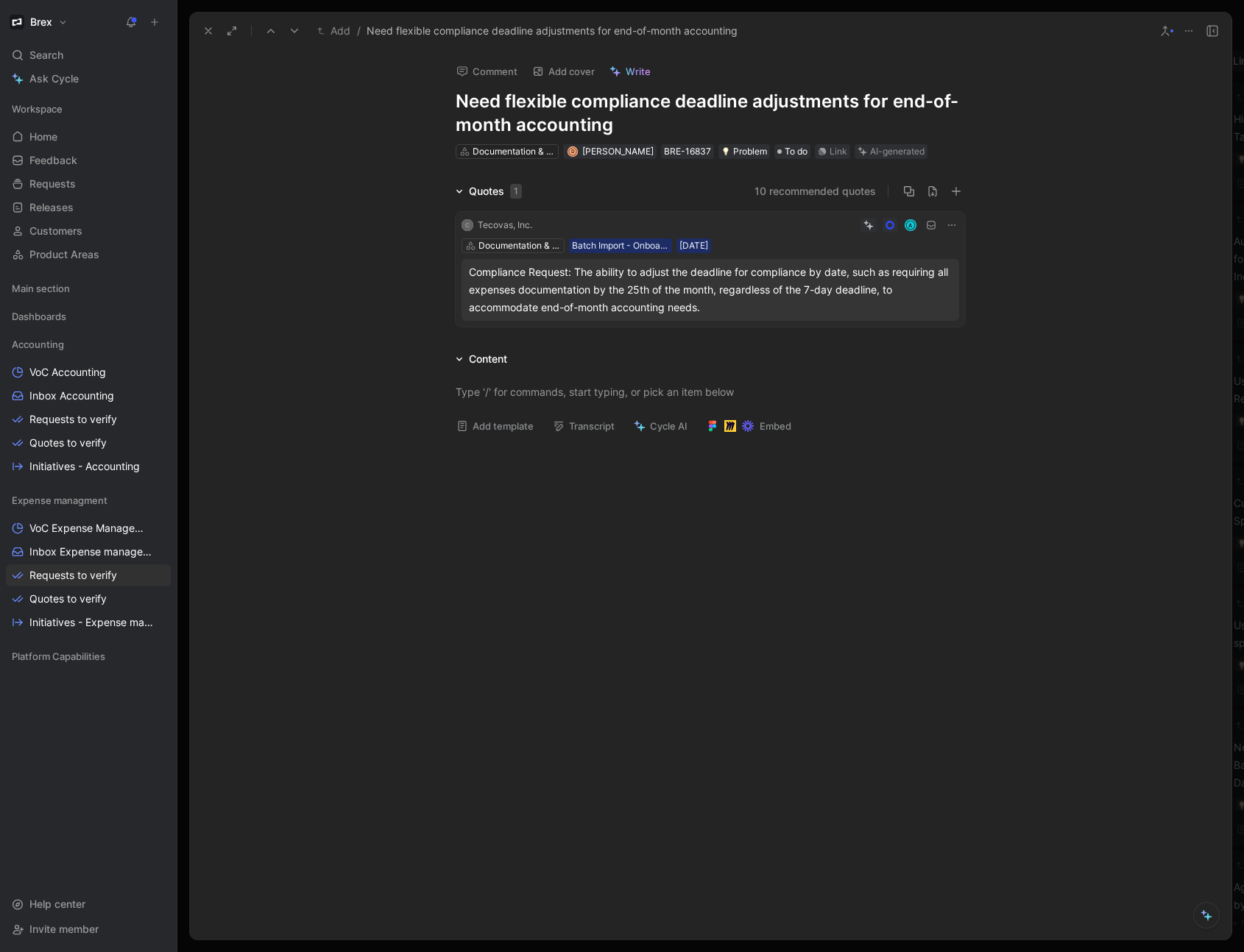
click at [207, 37] on button at bounding box center [208, 31] width 21 height 21
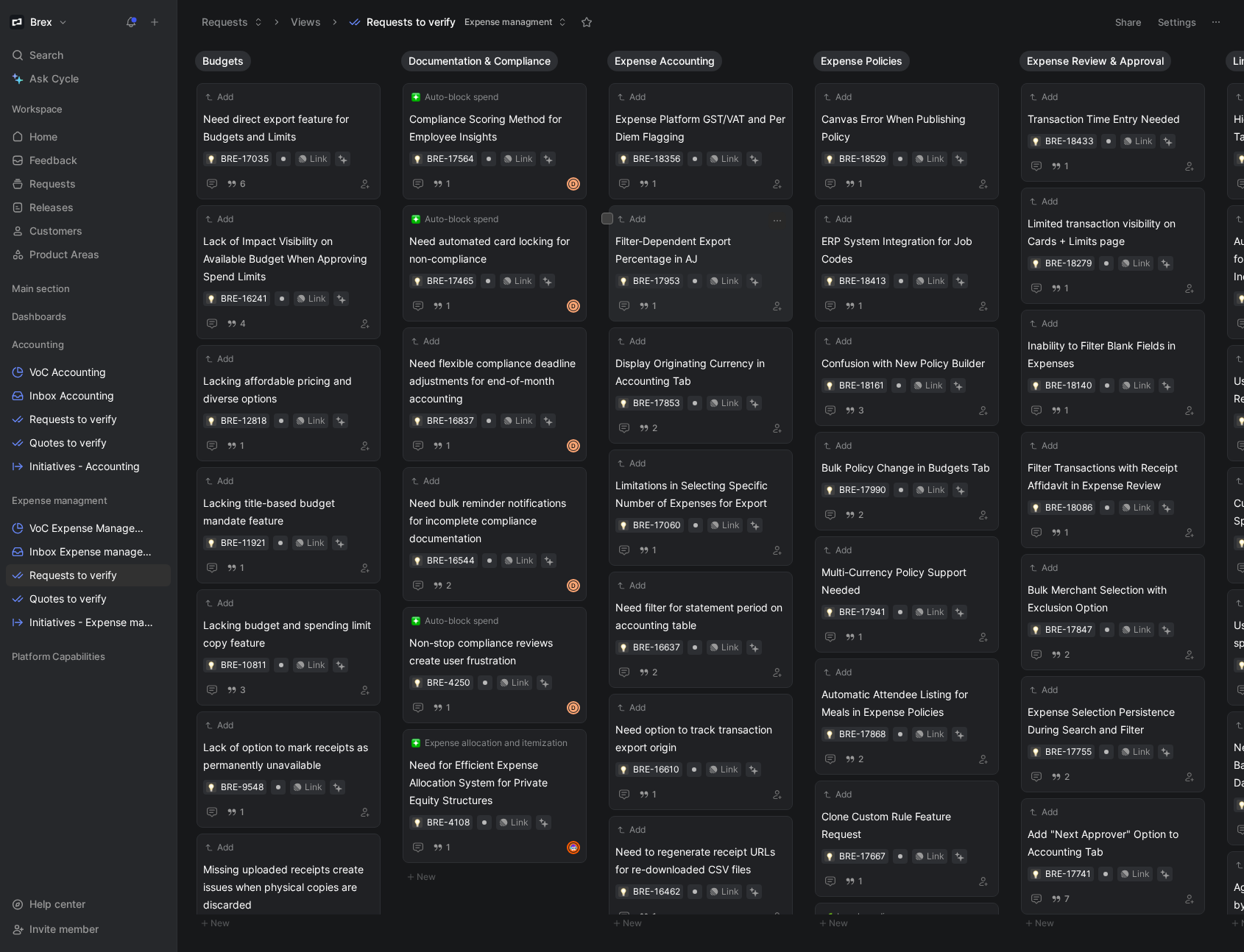
click at [748, 250] on span "Filter-Dependent Export Percentage in AJ" at bounding box center [700, 250] width 171 height 36
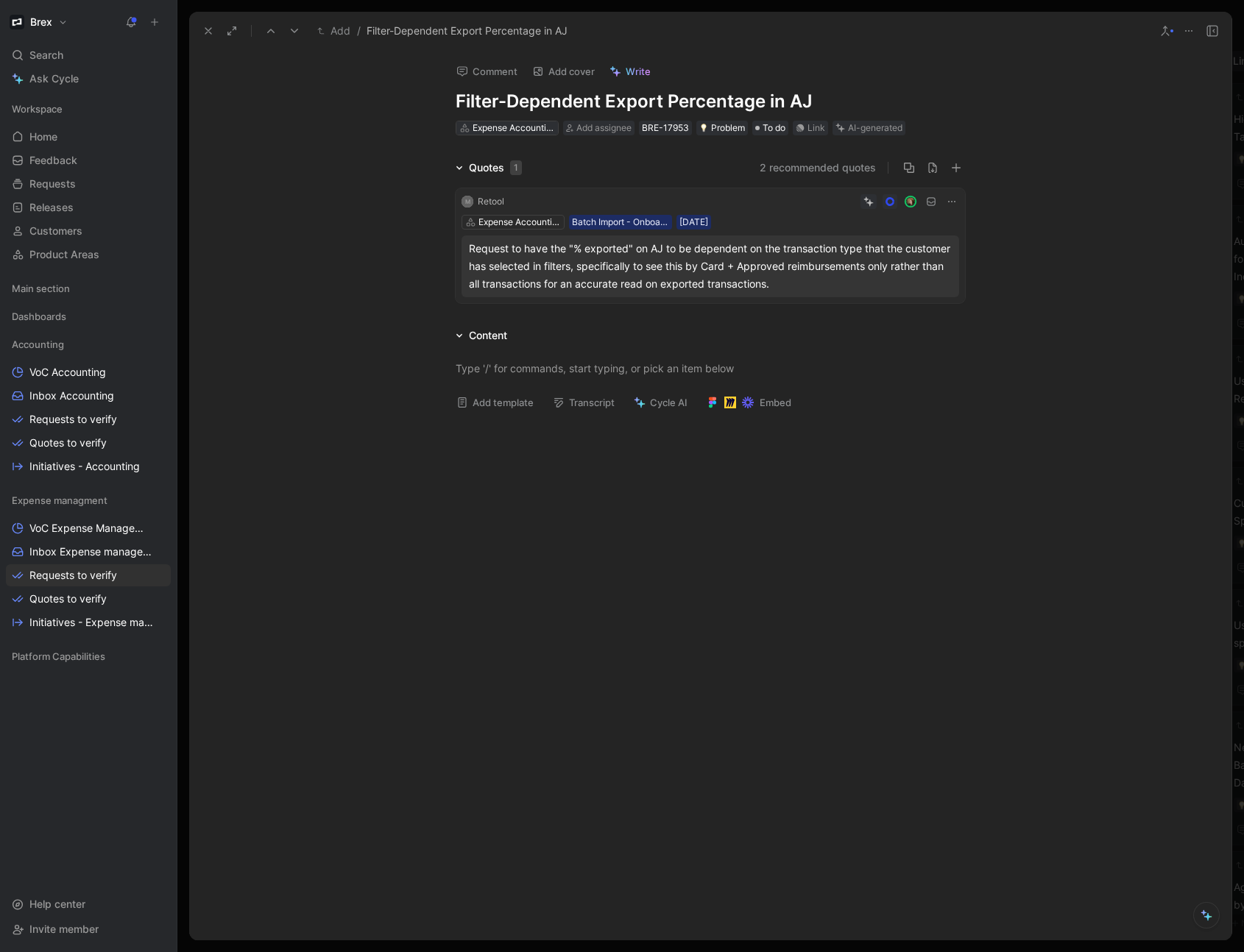
click at [485, 129] on div "Expense Accounting" at bounding box center [514, 128] width 82 height 15
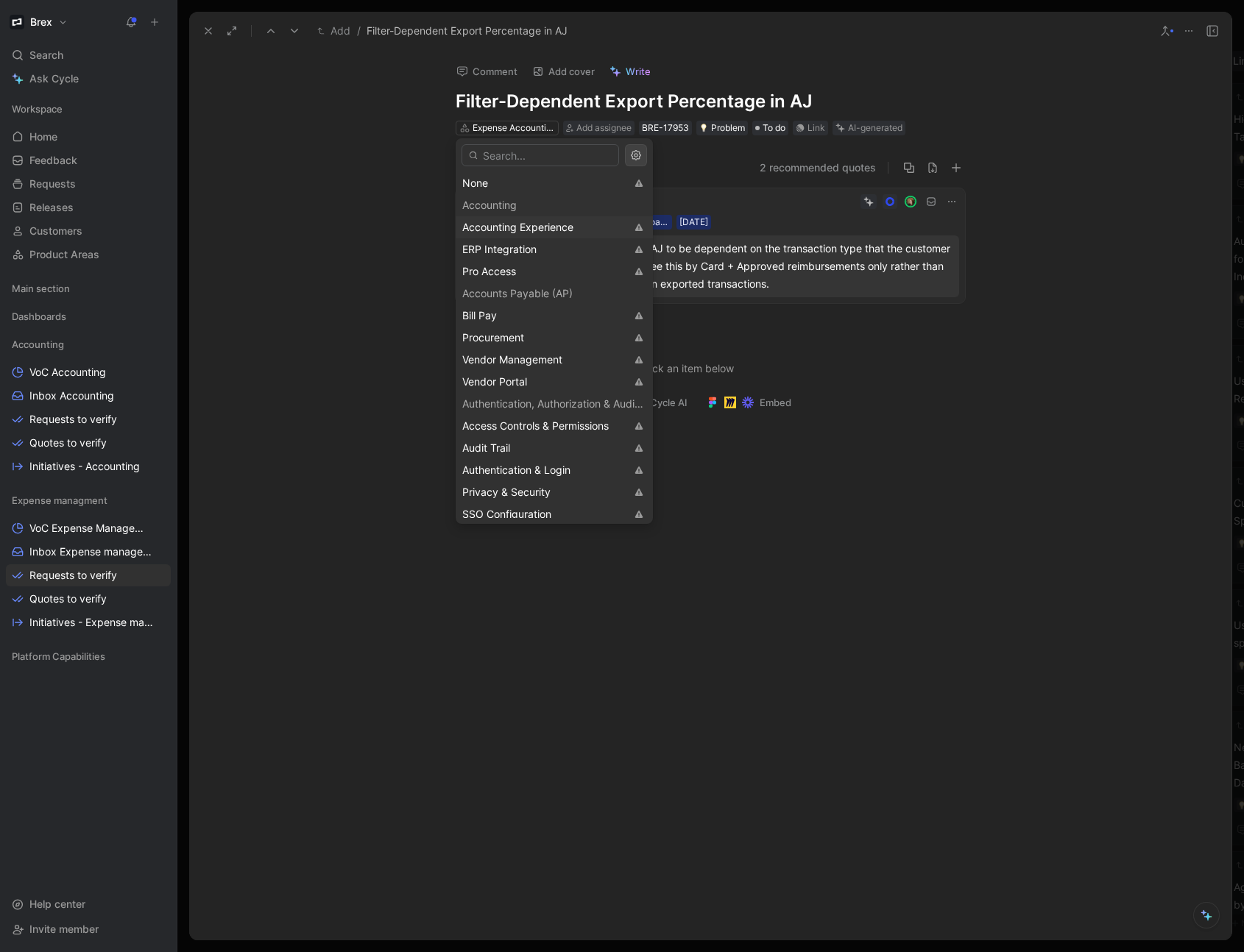
click at [522, 225] on span "Accounting Experience" at bounding box center [517, 227] width 112 height 12
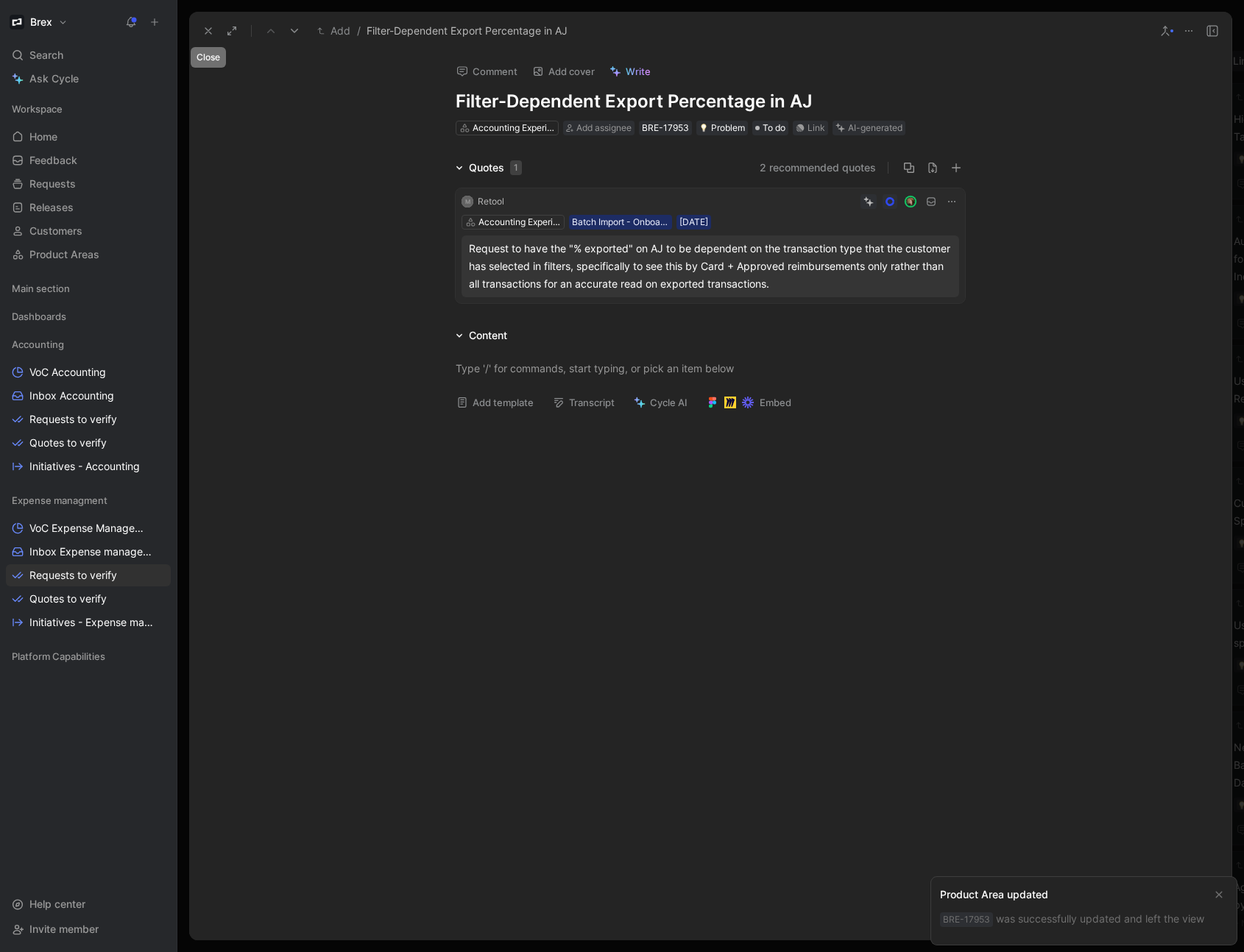
click at [203, 35] on icon at bounding box center [208, 31] width 12 height 12
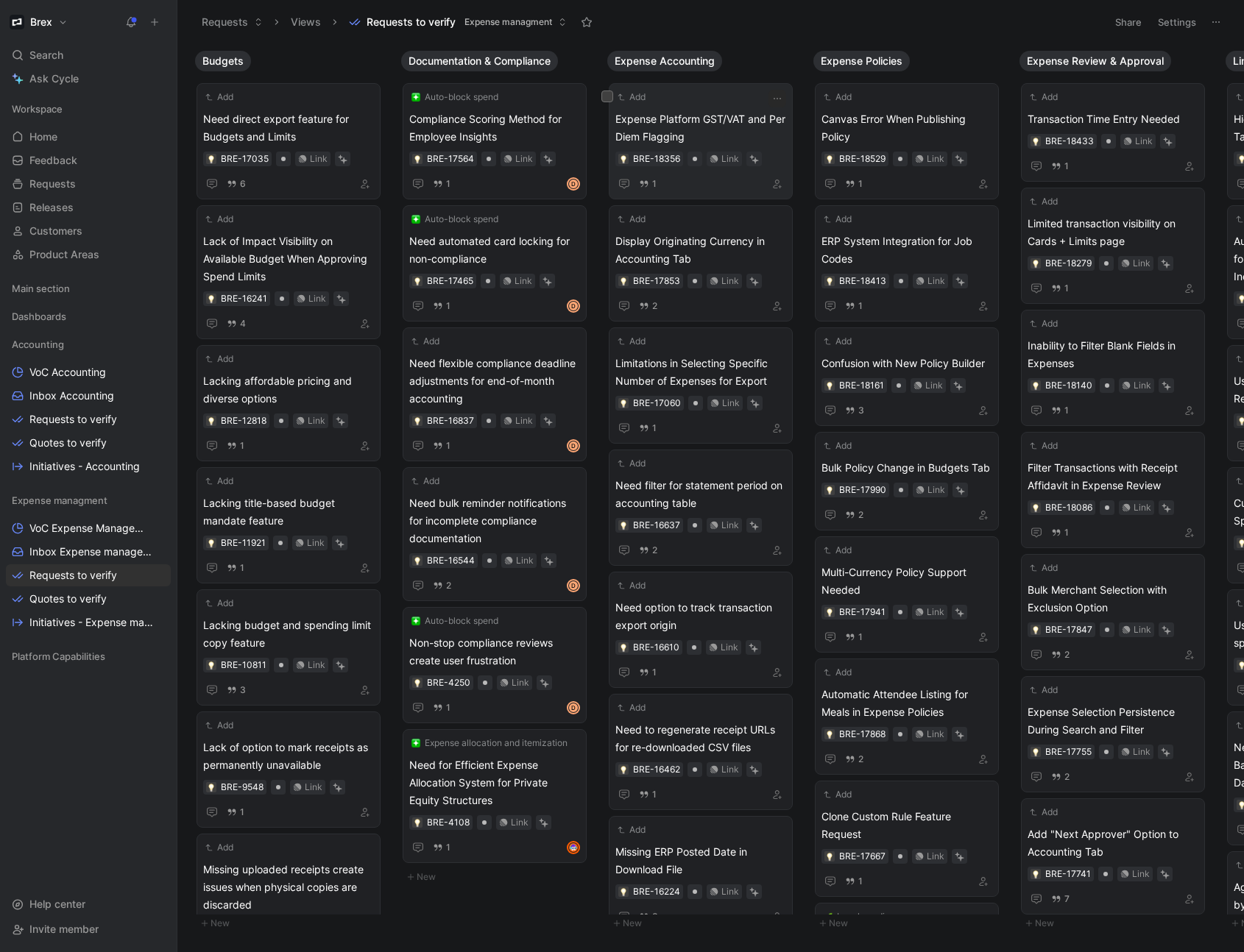
click at [709, 125] on span "Expense Platform GST/VAT and Per Diem Flagging" at bounding box center [700, 128] width 171 height 36
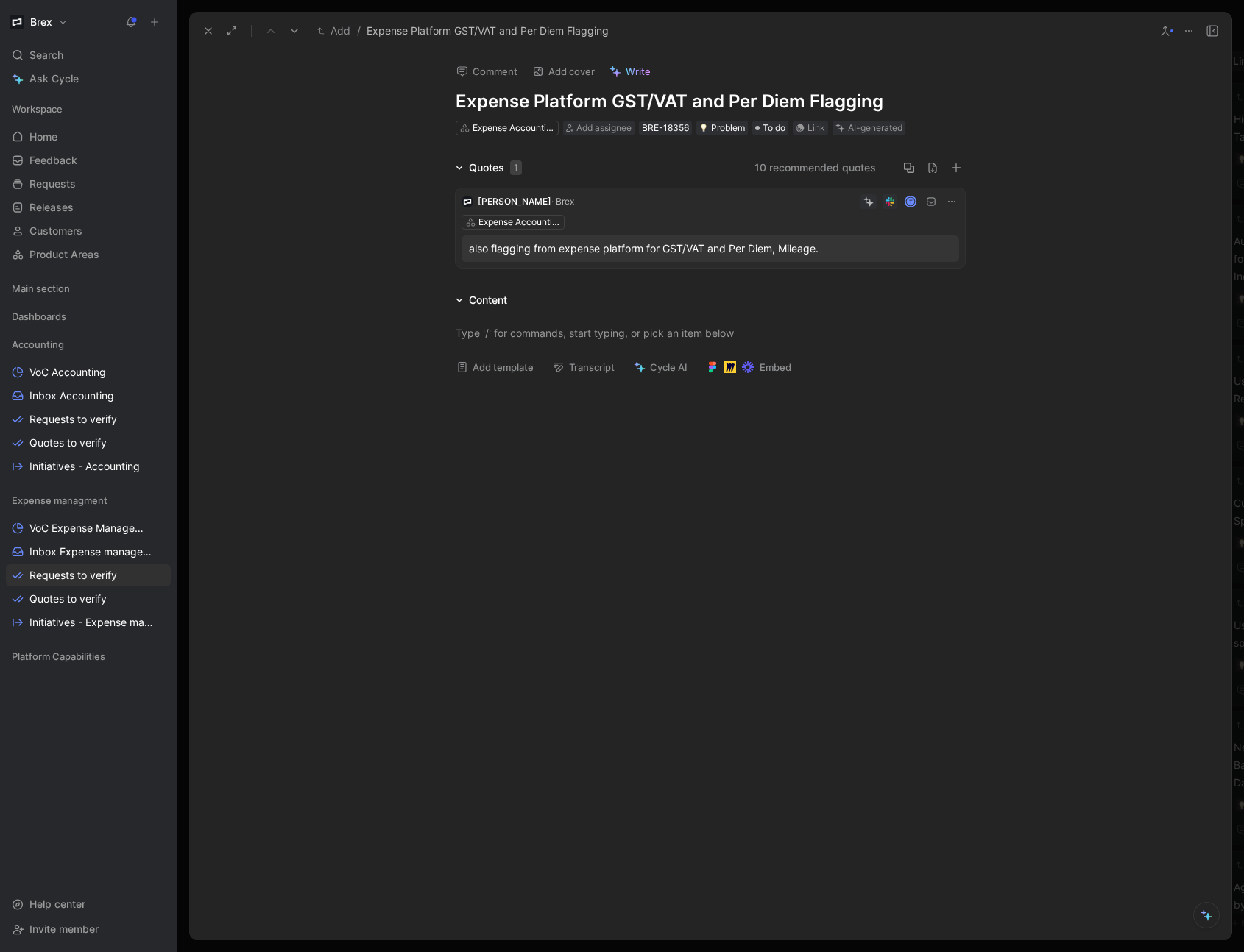
click at [646, 258] on div "also flagging from expense platform for GST/VAT and Per Diem, Mileage." at bounding box center [710, 248] width 498 height 26
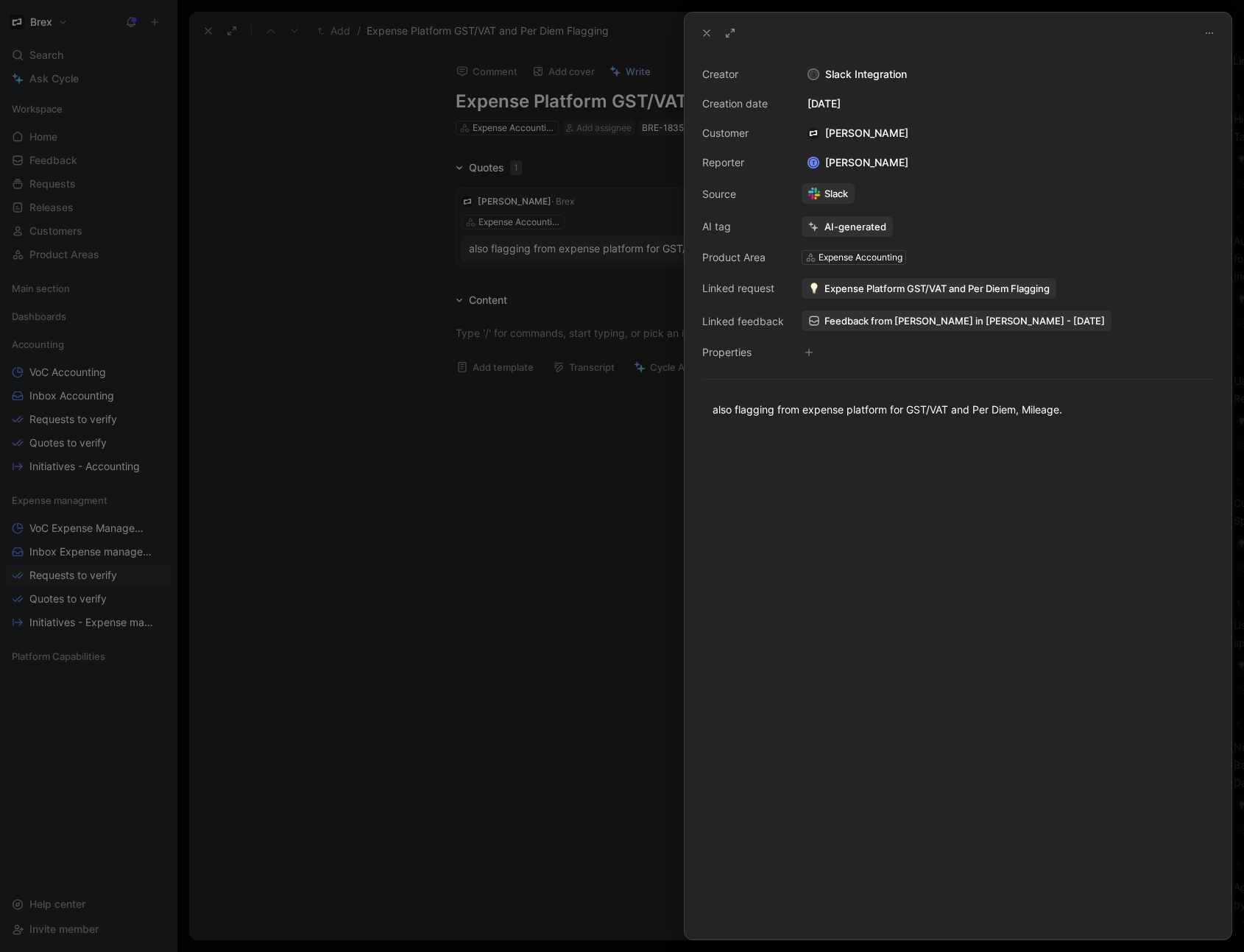
click at [882, 323] on span "Feedback from [PERSON_NAME] in [PERSON_NAME] - [DATE]" at bounding box center [964, 320] width 280 height 13
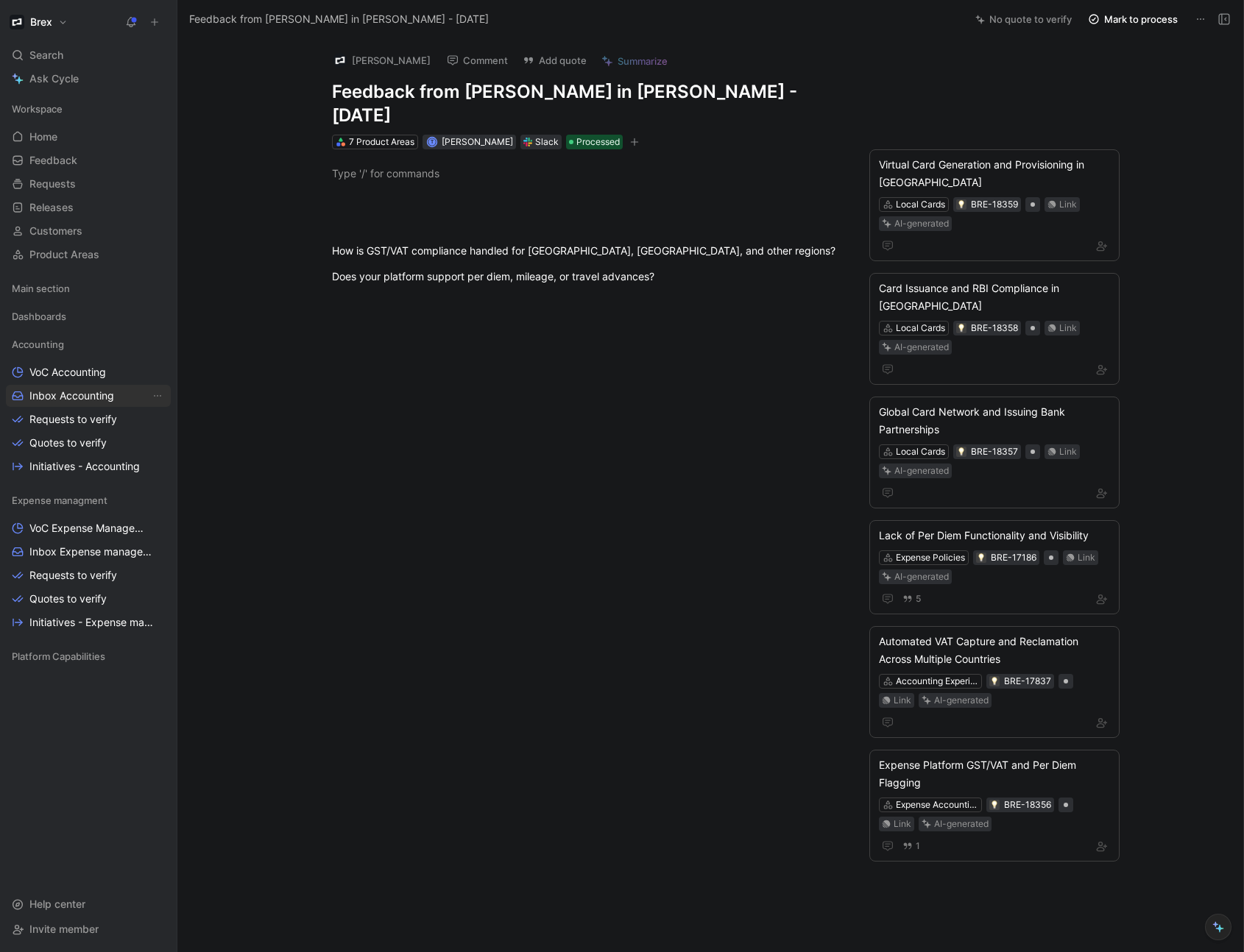
click at [89, 396] on span "Inbox Accounting" at bounding box center [71, 395] width 84 height 15
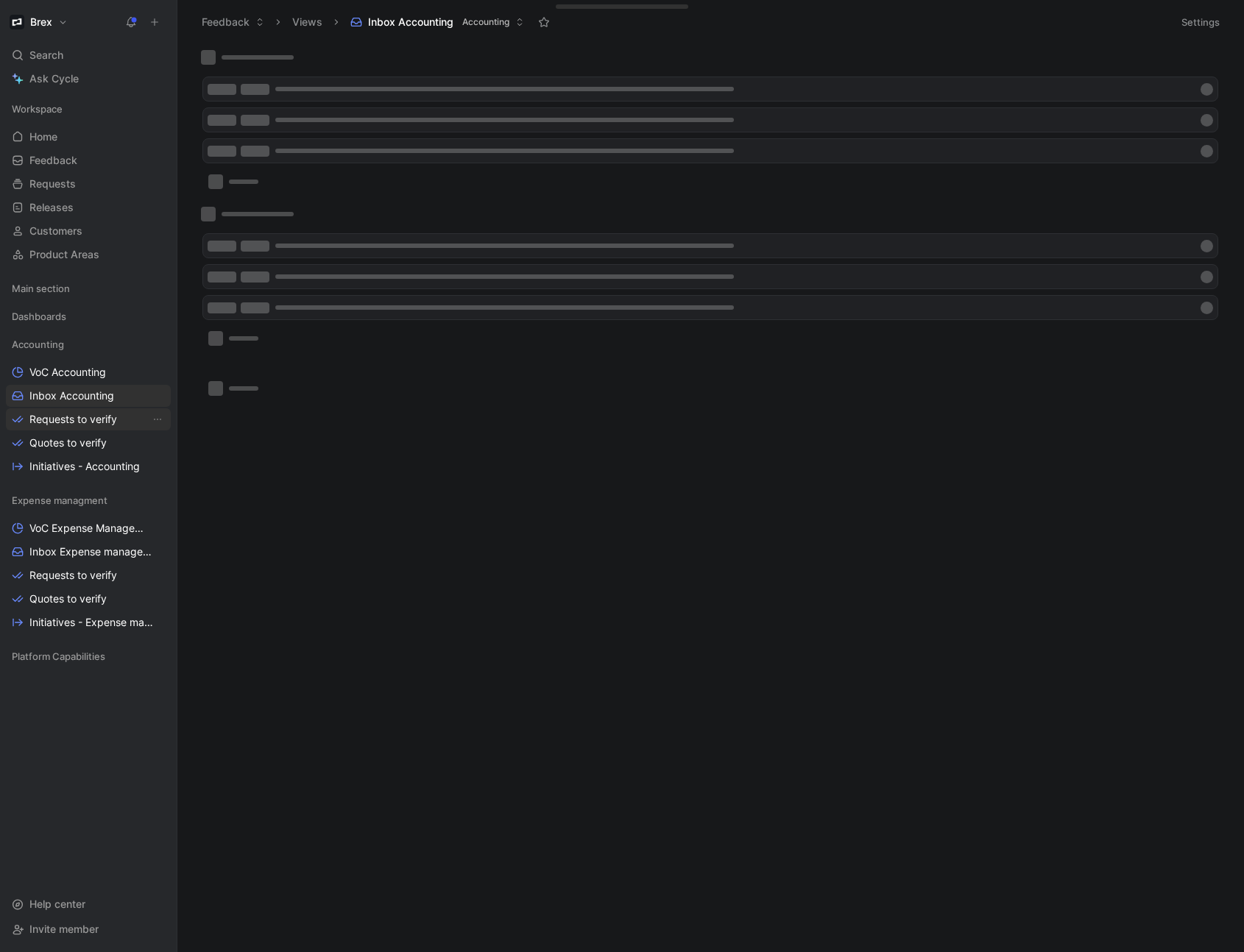
click at [101, 419] on span "Requests to verify" at bounding box center [72, 420] width 87 height 15
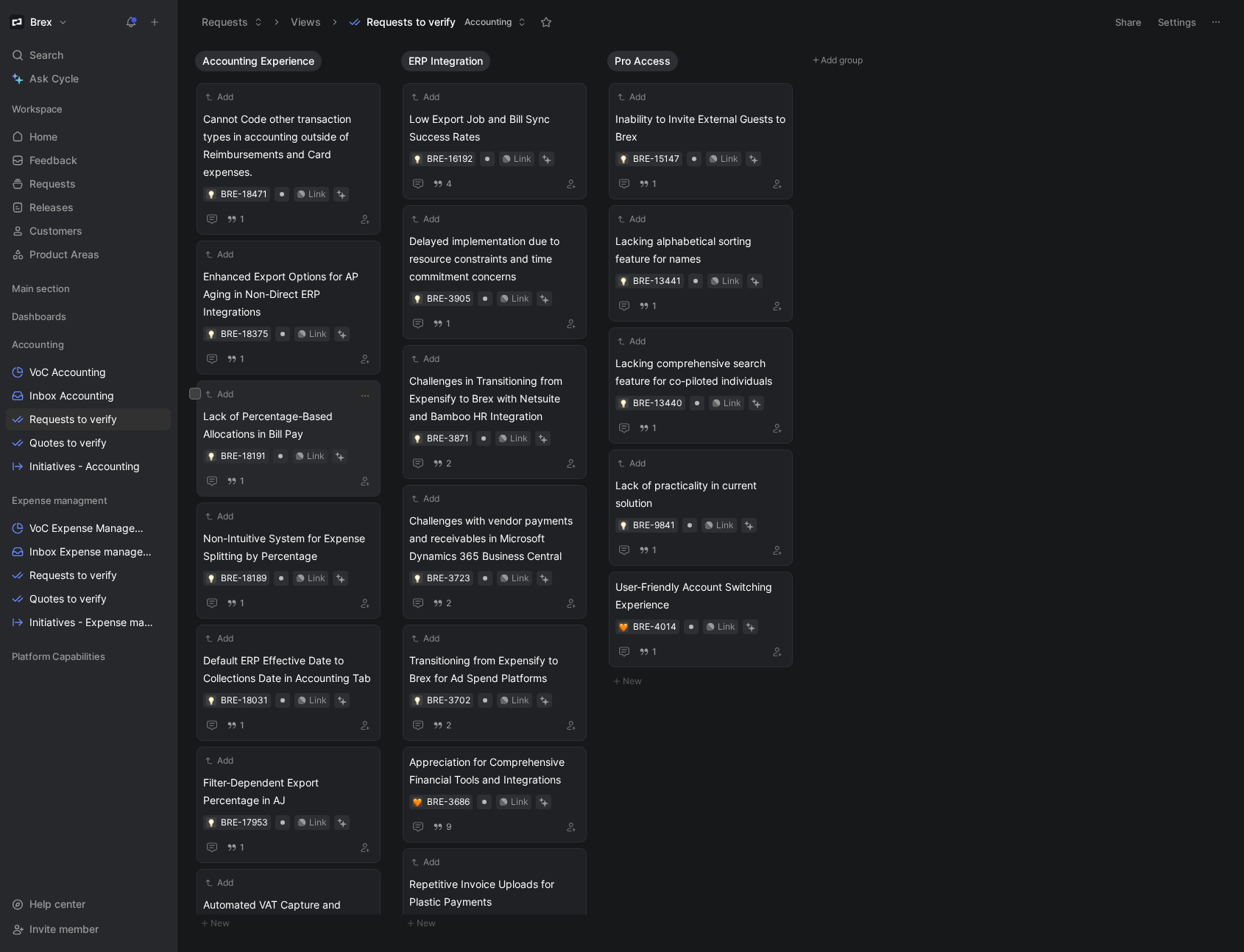
click at [313, 411] on span "Lack of Percentage-Based Allocations in Bill Pay" at bounding box center [289, 425] width 171 height 36
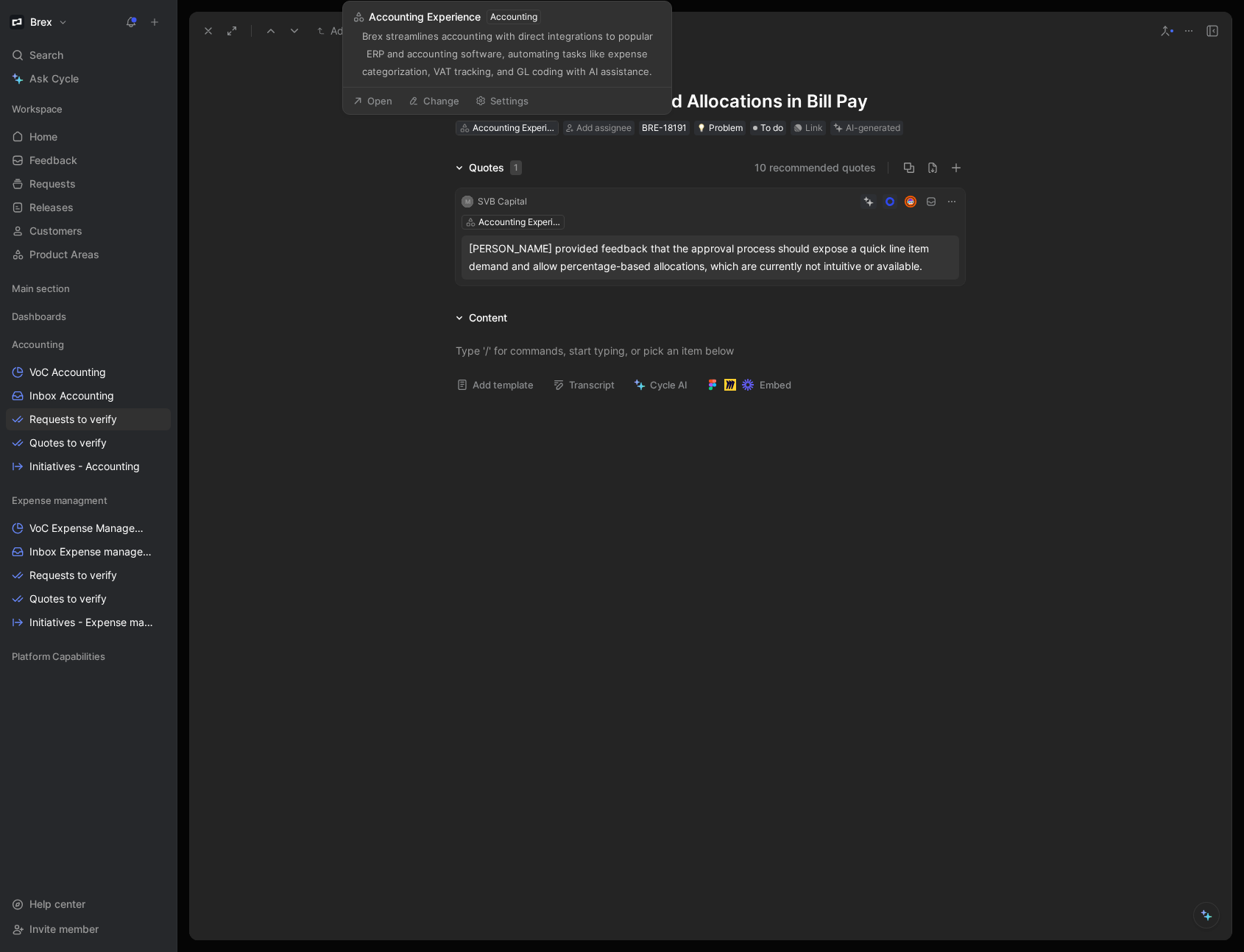
click at [527, 127] on div "Accounting Experience" at bounding box center [514, 128] width 82 height 15
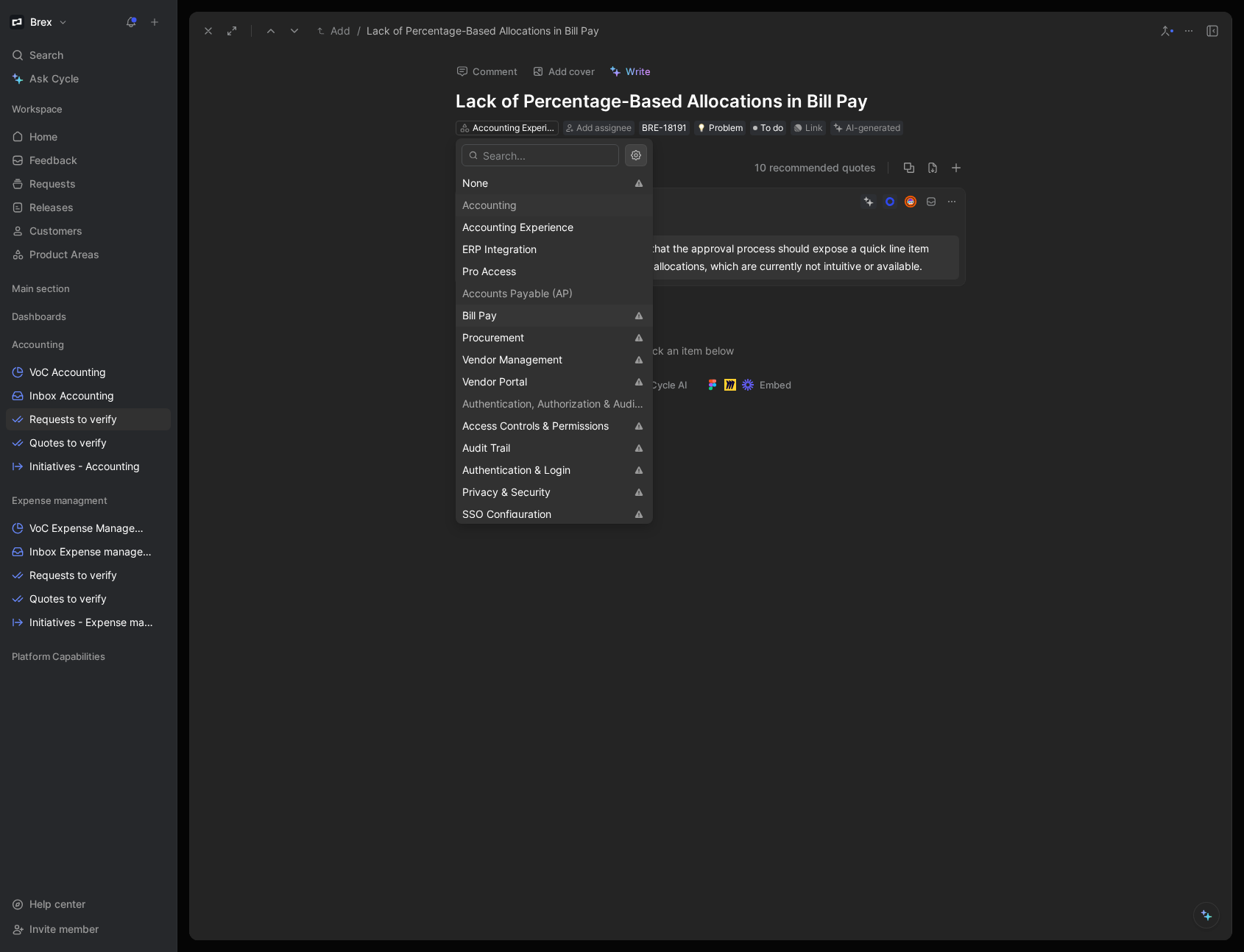
drag, startPoint x: 512, startPoint y: 319, endPoint x: 523, endPoint y: 318, distance: 11.0
click at [512, 319] on div "Bill Pay" at bounding box center [544, 315] width 163 height 18
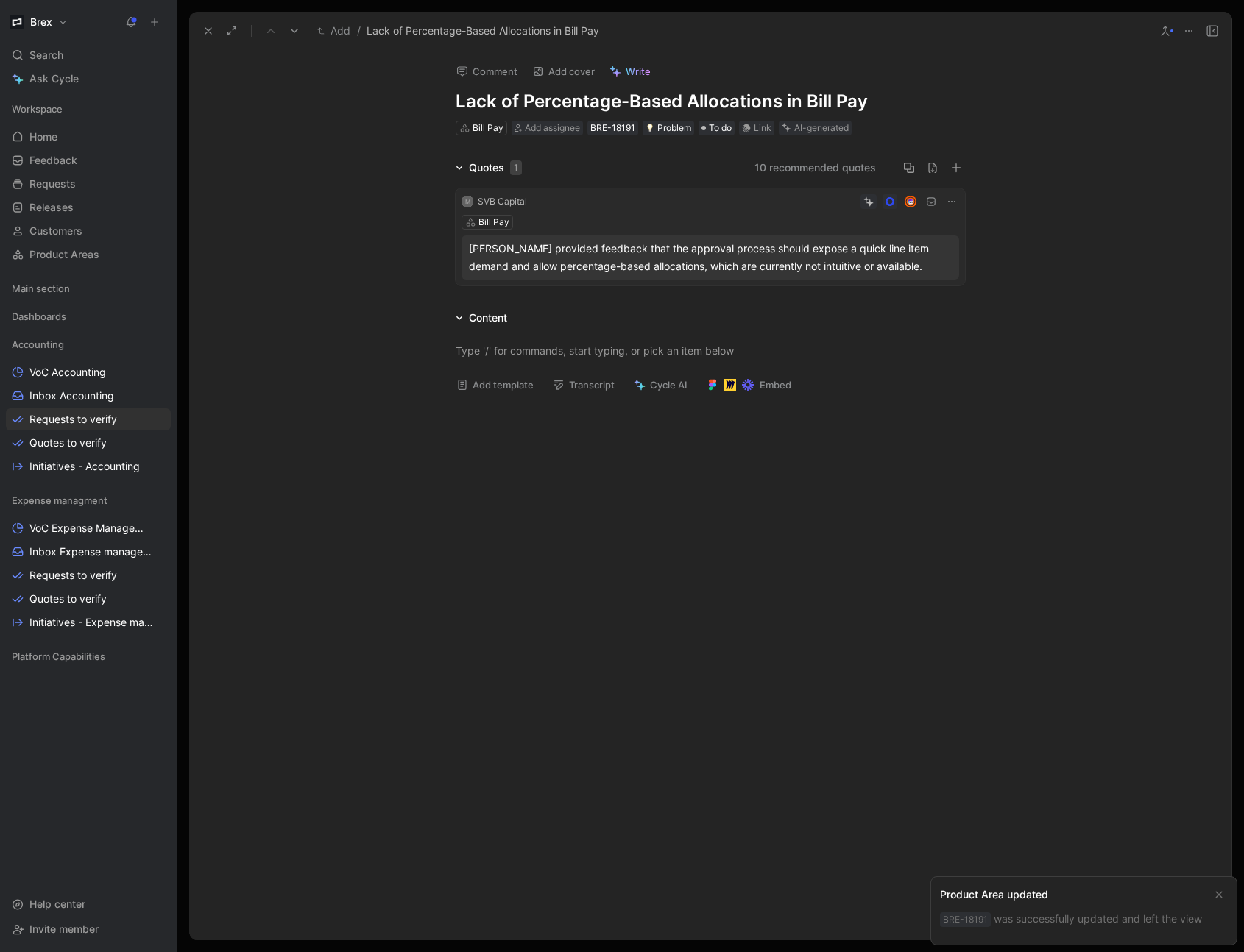
click at [211, 33] on icon at bounding box center [208, 31] width 12 height 12
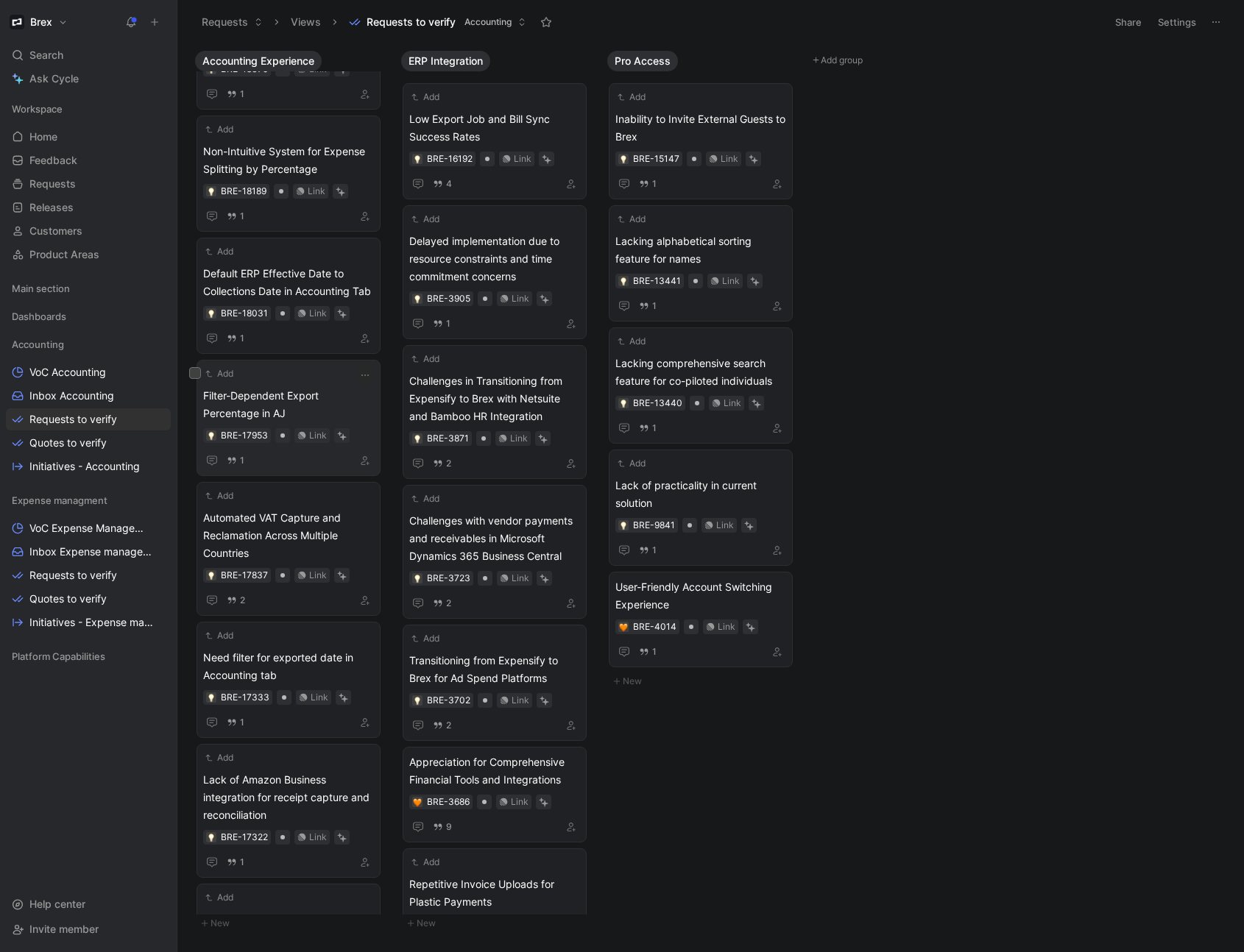
scroll to position [353, 0]
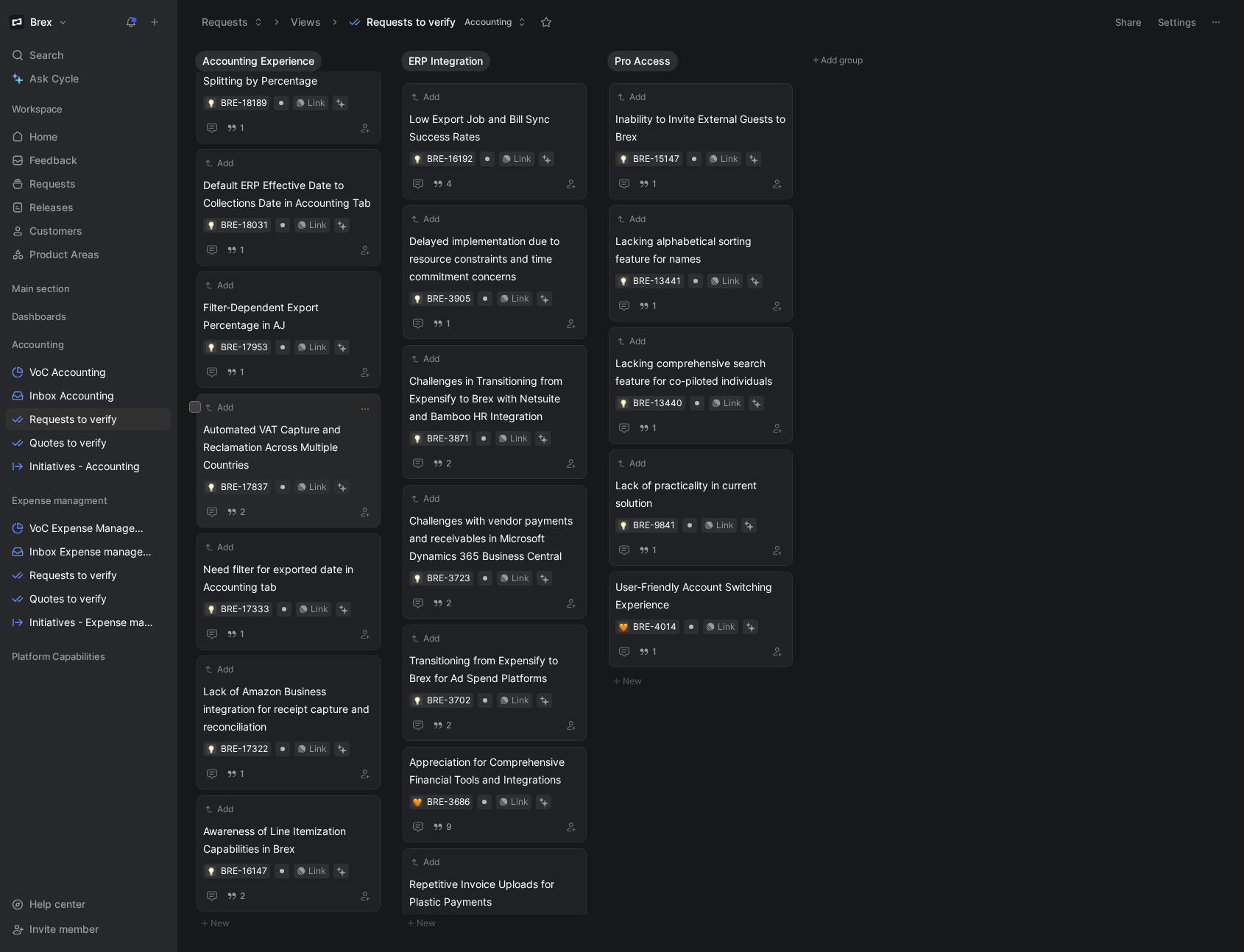
click at [304, 464] on span "Automated VAT Capture and Reclamation Across Multiple Countries" at bounding box center [289, 447] width 171 height 53
